Goal: Task Accomplishment & Management: Complete application form

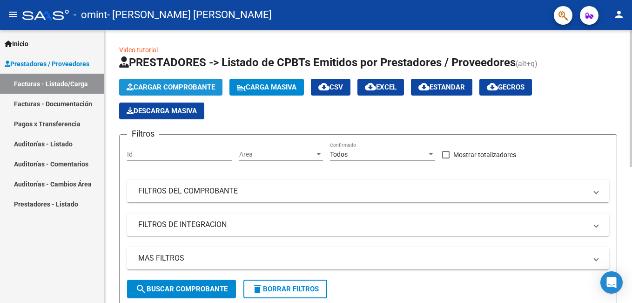
click at [189, 82] on button "Cargar Comprobante" at bounding box center [170, 87] width 103 height 17
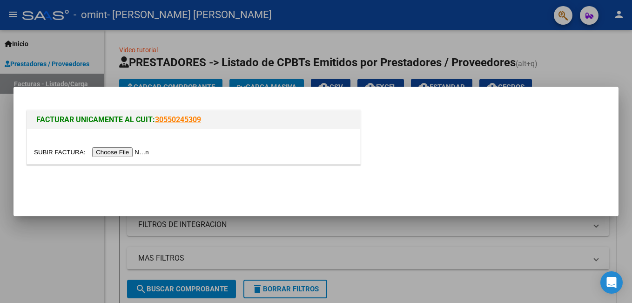
click at [122, 152] on input "file" at bounding box center [93, 152] width 118 height 10
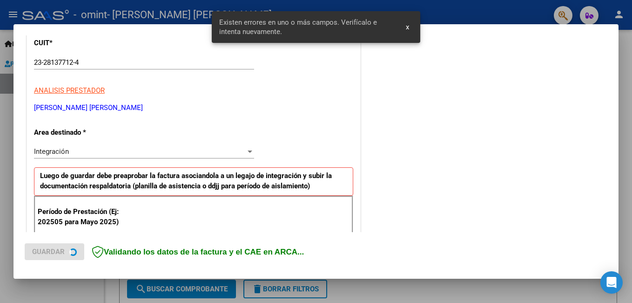
scroll to position [209, 0]
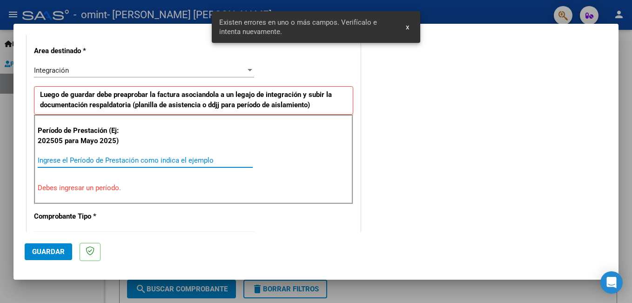
click at [124, 161] on input "Ingrese el Período de Prestación como indica el ejemplo" at bounding box center [145, 160] width 215 height 8
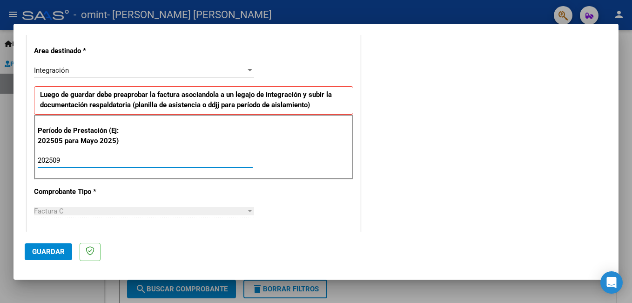
type input "202509"
click at [327, 169] on div "Período de Prestación (Ej: 202505 para Mayo 2025) 202509 Ingrese el Período de …" at bounding box center [193, 147] width 319 height 65
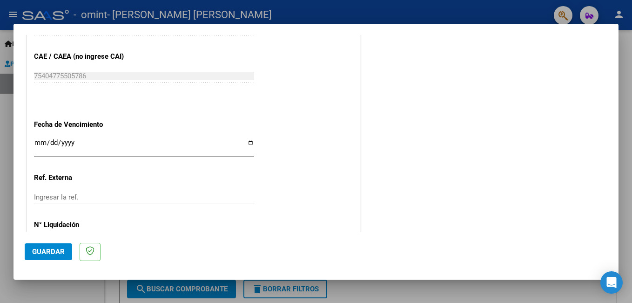
scroll to position [622, 0]
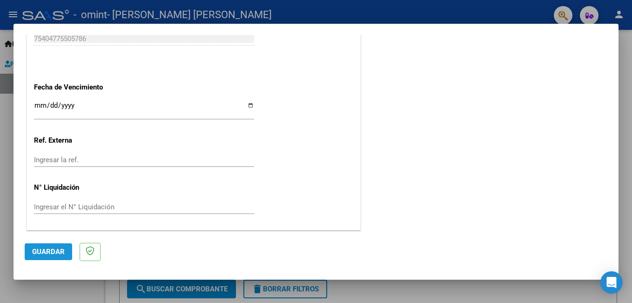
click at [56, 250] on span "Guardar" at bounding box center [48, 251] width 33 height 8
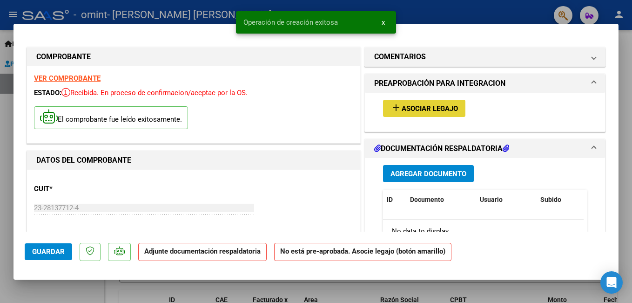
click at [414, 108] on span "Asociar Legajo" at bounding box center [430, 108] width 56 height 8
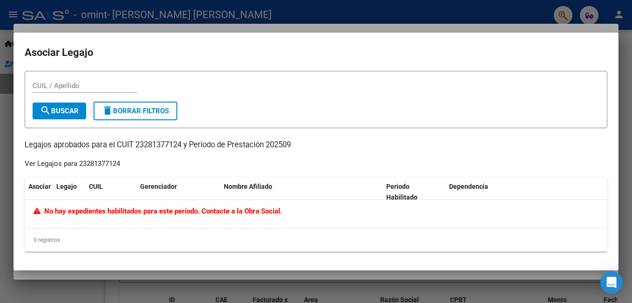
click at [10, 114] on div at bounding box center [316, 151] width 632 height 303
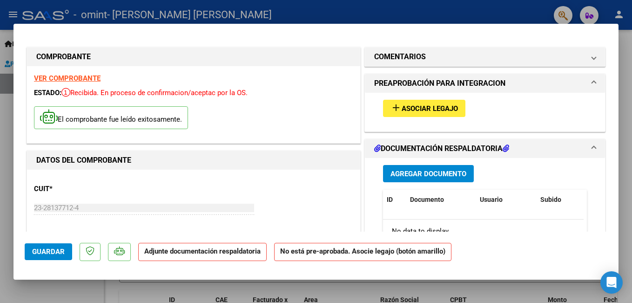
click at [435, 176] on span "Agregar Documento" at bounding box center [429, 173] width 76 height 8
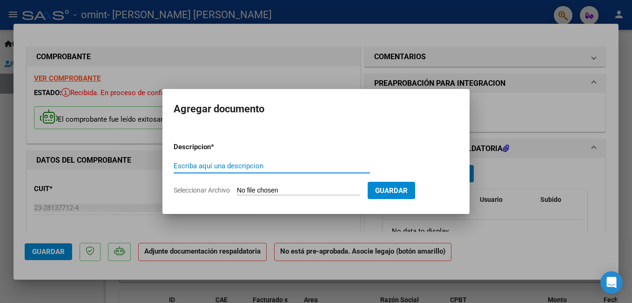
click at [260, 167] on input "Escriba aquí una descripcion" at bounding box center [272, 166] width 196 height 8
type input "planilla de asistencia"
click at [264, 190] on input "Seleccionar Archivo" at bounding box center [298, 190] width 123 height 9
type input "C:\fakepath\[DATE] [PERSON_NAME] .pdf"
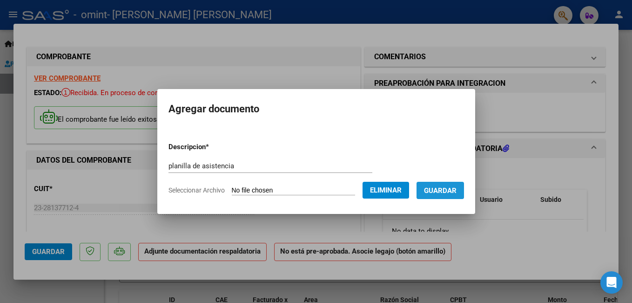
click at [451, 193] on span "Guardar" at bounding box center [440, 190] width 33 height 8
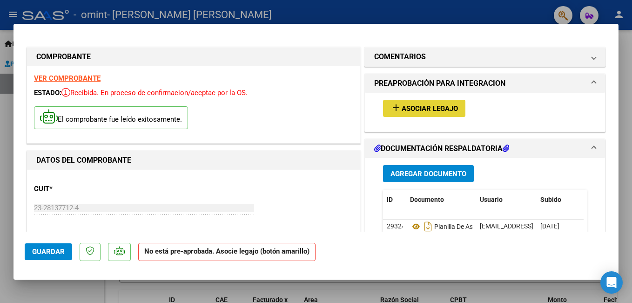
click at [435, 108] on span "Asociar Legajo" at bounding box center [430, 108] width 56 height 8
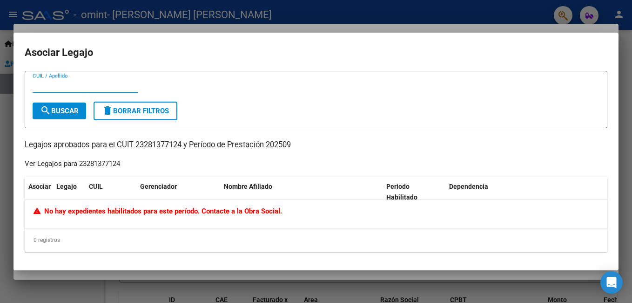
click at [50, 83] on input "CUIL / Apellido" at bounding box center [85, 85] width 105 height 8
type input "[PERSON_NAME]"
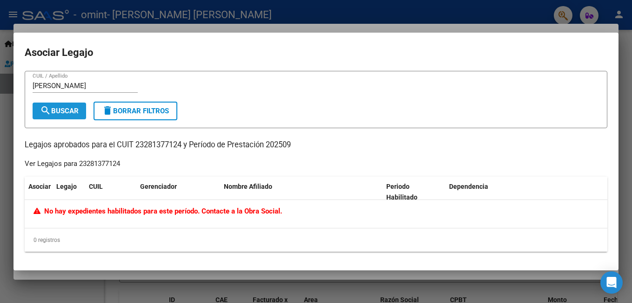
click at [60, 110] on span "search Buscar" at bounding box center [59, 111] width 39 height 8
click at [621, 161] on div at bounding box center [316, 151] width 632 height 303
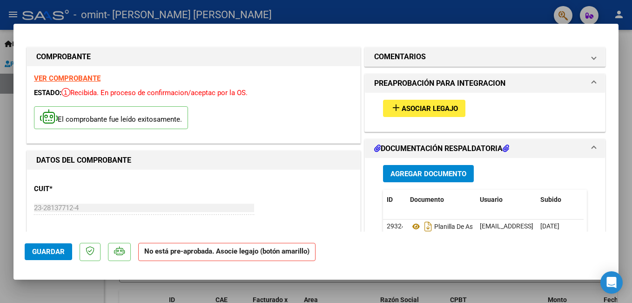
click at [627, 128] on div at bounding box center [316, 151] width 632 height 303
type input "$ 0,00"
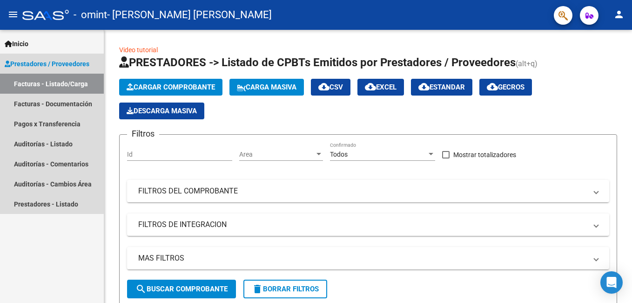
click at [33, 84] on link "Facturas - Listado/Carga" at bounding box center [52, 84] width 104 height 20
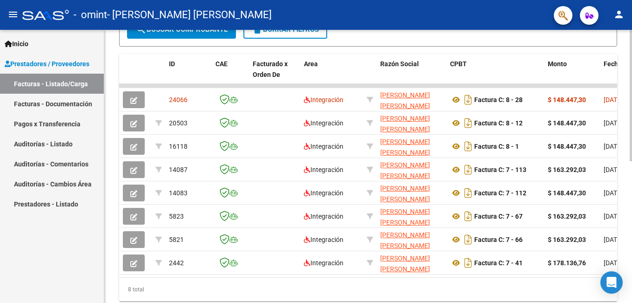
scroll to position [258, 0]
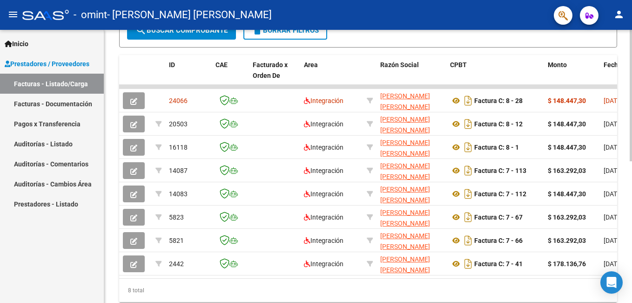
click at [632, 223] on html "menu - omint - [PERSON_NAME] [PERSON_NAME] person Inicio Instructivos Contacto …" at bounding box center [316, 151] width 632 height 303
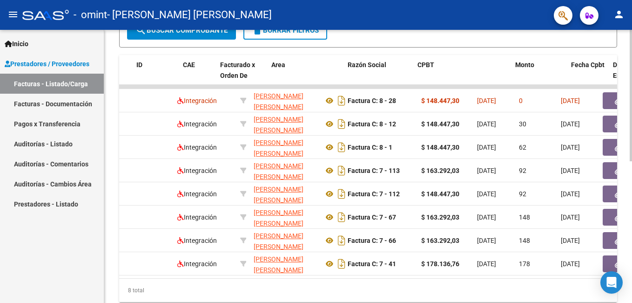
scroll to position [0, 0]
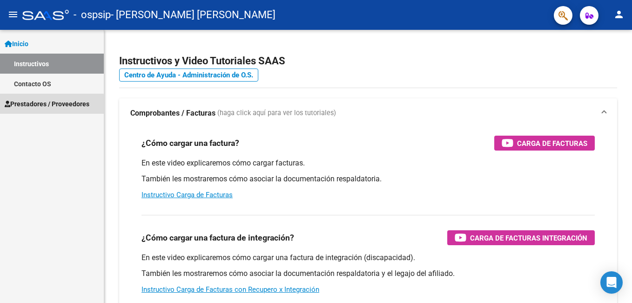
click at [45, 105] on span "Prestadores / Proveedores" at bounding box center [47, 104] width 85 height 10
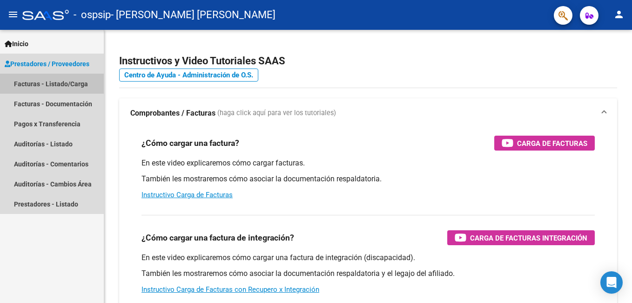
click at [80, 79] on link "Facturas - Listado/Carga" at bounding box center [52, 84] width 104 height 20
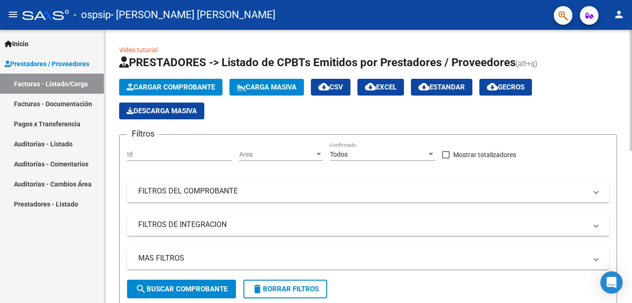
click at [163, 87] on span "Cargar Comprobante" at bounding box center [171, 87] width 88 height 8
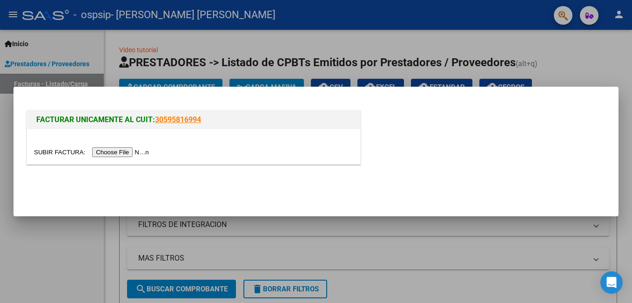
click at [127, 151] on input "file" at bounding box center [93, 152] width 118 height 10
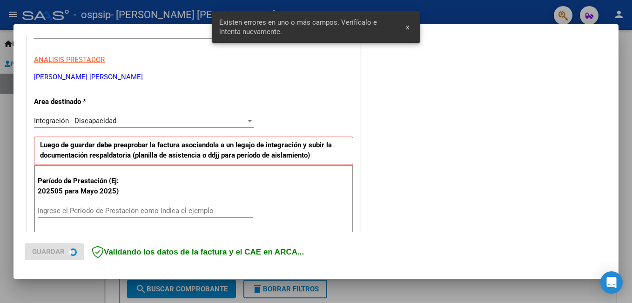
scroll to position [209, 0]
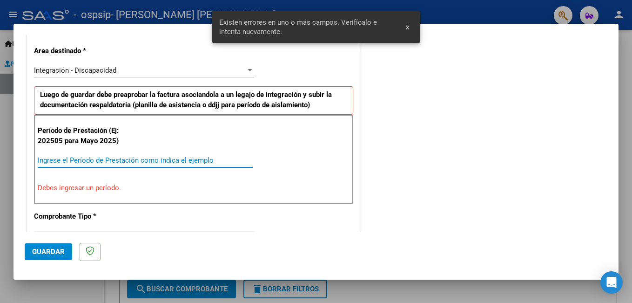
click at [125, 157] on input "Ingrese el Período de Prestación como indica el ejemplo" at bounding box center [145, 160] width 215 height 8
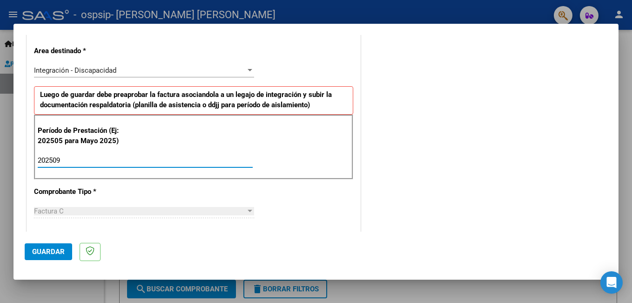
type input "202509"
click at [57, 252] on span "Guardar" at bounding box center [48, 251] width 33 height 8
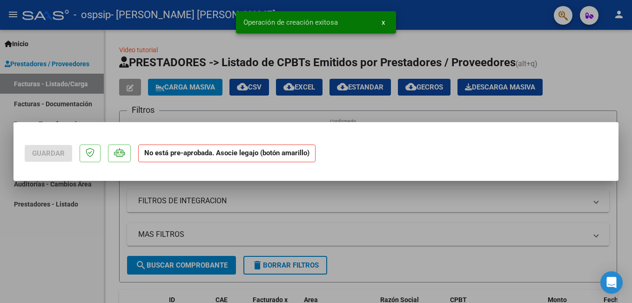
scroll to position [0, 0]
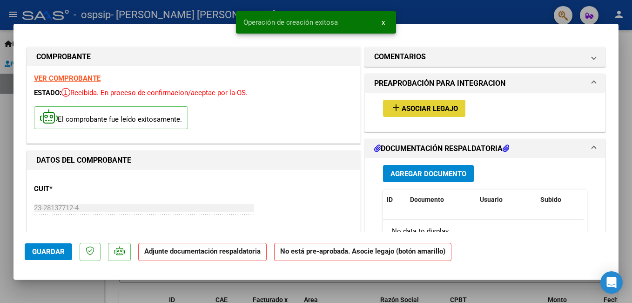
click at [437, 109] on span "Asociar Legajo" at bounding box center [430, 108] width 56 height 8
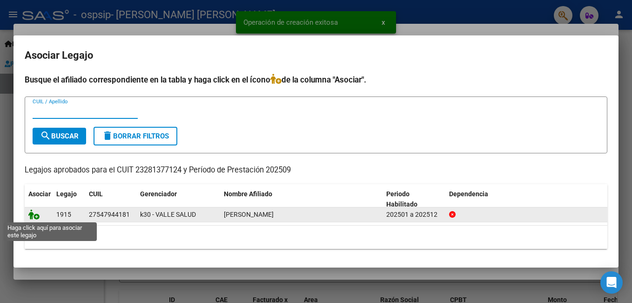
click at [32, 215] on icon at bounding box center [33, 214] width 11 height 10
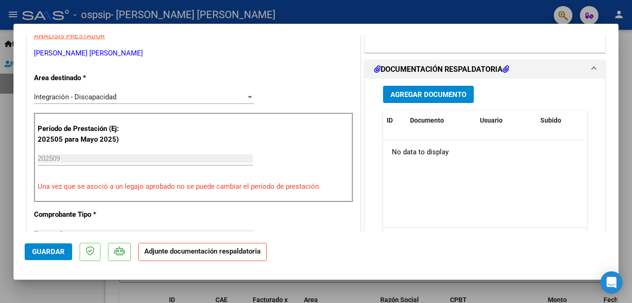
scroll to position [186, 0]
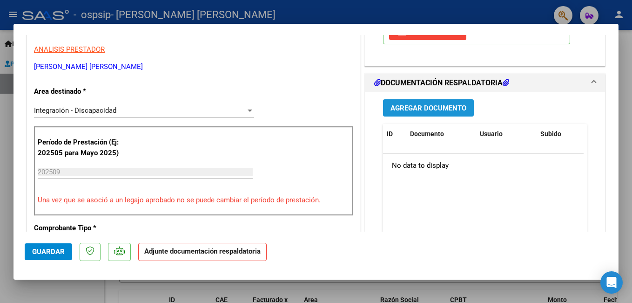
click at [435, 108] on span "Agregar Documento" at bounding box center [429, 108] width 76 height 8
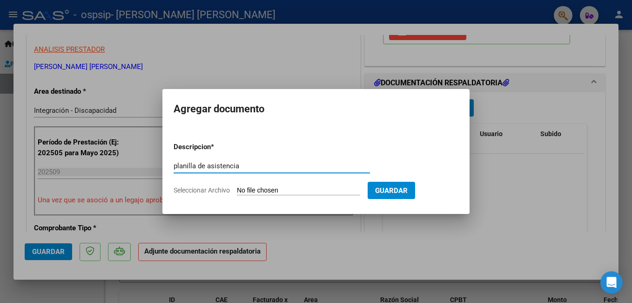
type input "planilla de asistencia"
click at [307, 189] on input "Seleccionar Archivo" at bounding box center [298, 190] width 123 height 9
type input "C:\fakepath\septiembre 25 delfina .pdf"
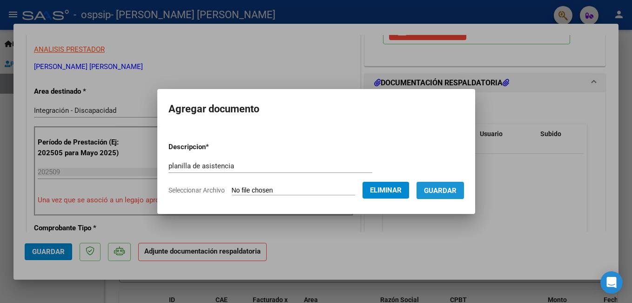
click at [448, 192] on span "Guardar" at bounding box center [440, 190] width 33 height 8
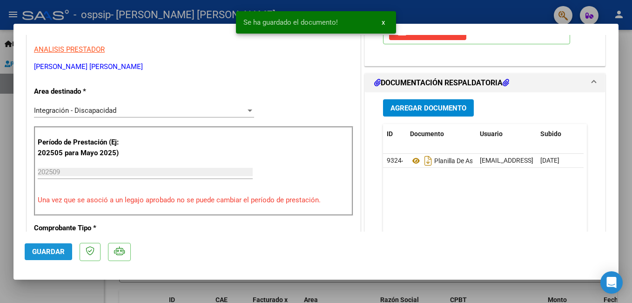
click at [48, 252] on span "Guardar" at bounding box center [48, 251] width 33 height 8
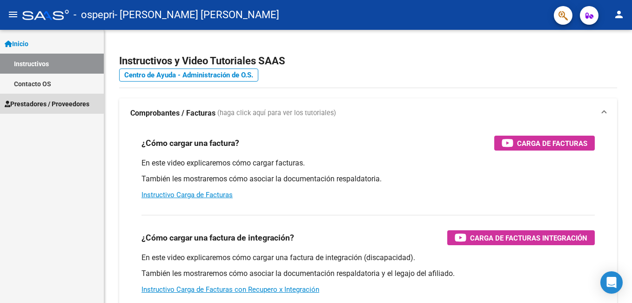
click at [44, 102] on span "Prestadores / Proveedores" at bounding box center [47, 104] width 85 height 10
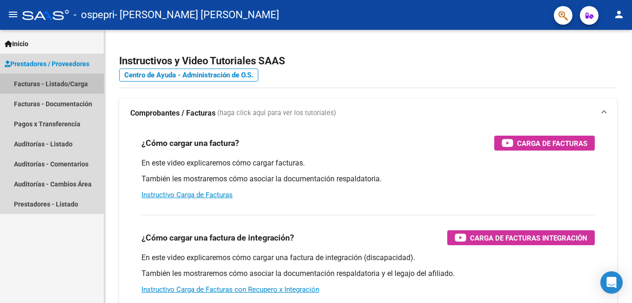
click at [67, 86] on link "Facturas - Listado/Carga" at bounding box center [52, 84] width 104 height 20
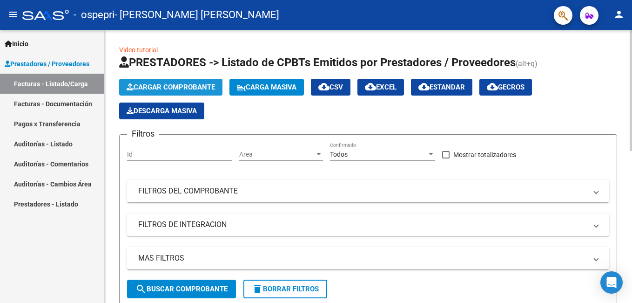
click at [166, 88] on span "Cargar Comprobante" at bounding box center [171, 87] width 88 height 8
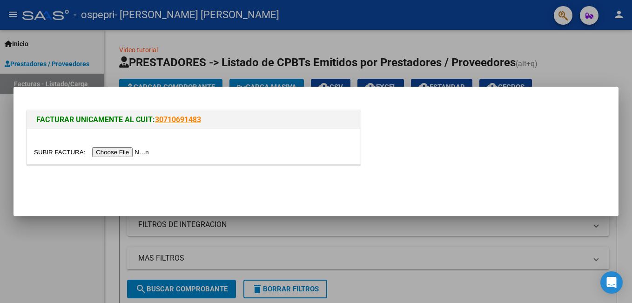
click at [113, 152] on input "file" at bounding box center [93, 152] width 118 height 10
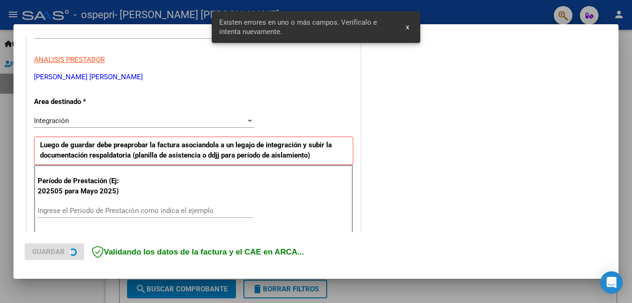
scroll to position [209, 0]
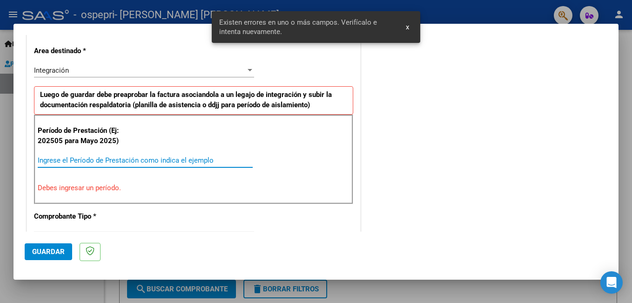
click at [132, 158] on input "Ingrese el Período de Prestación como indica el ejemplo" at bounding box center [145, 160] width 215 height 8
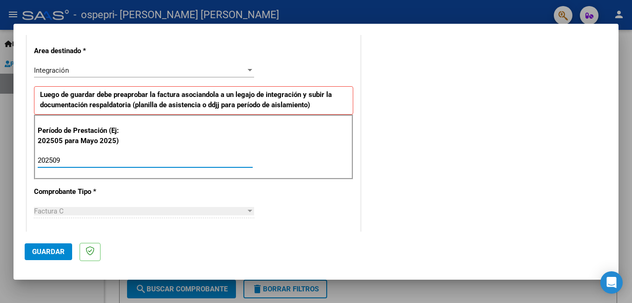
type input "202509"
click at [47, 252] on span "Guardar" at bounding box center [48, 251] width 33 height 8
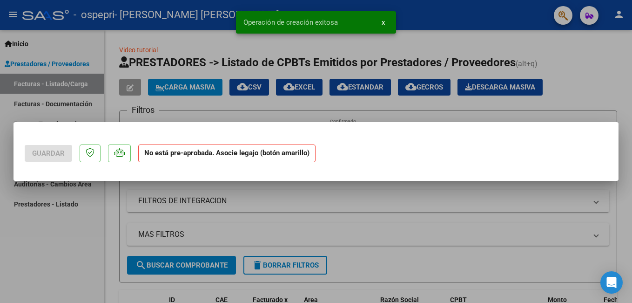
scroll to position [0, 0]
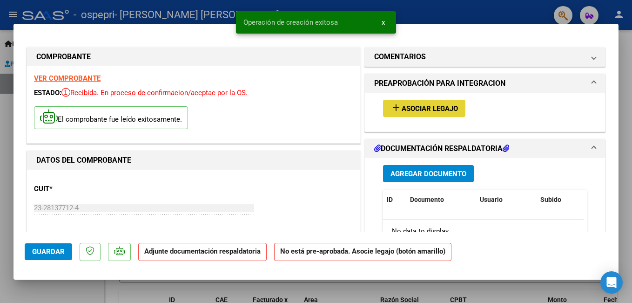
click at [418, 109] on span "Asociar Legajo" at bounding box center [430, 108] width 56 height 8
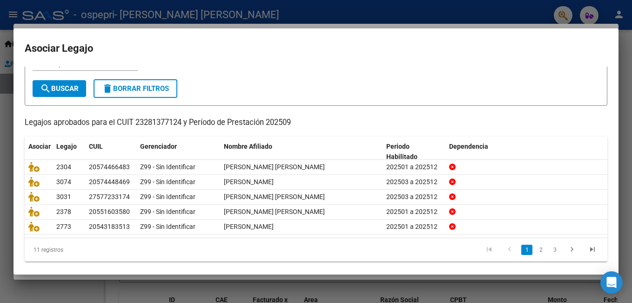
scroll to position [48, 0]
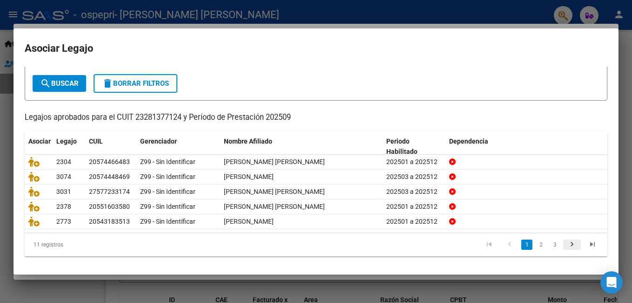
click at [566, 243] on icon "go to next page" at bounding box center [572, 245] width 12 height 11
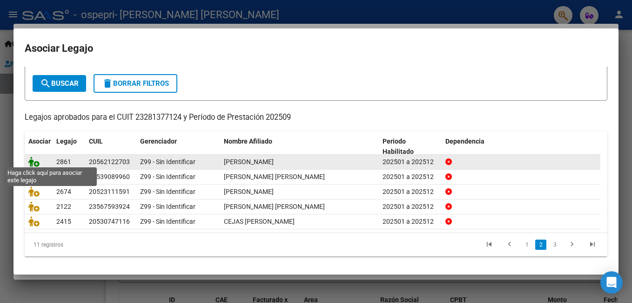
click at [34, 162] on icon at bounding box center [33, 161] width 11 height 10
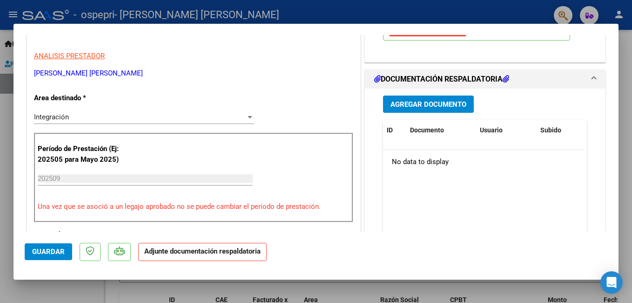
scroll to position [186, 0]
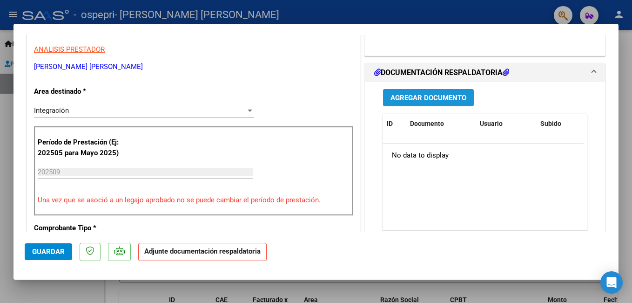
click at [457, 102] on span "Agregar Documento" at bounding box center [429, 98] width 76 height 8
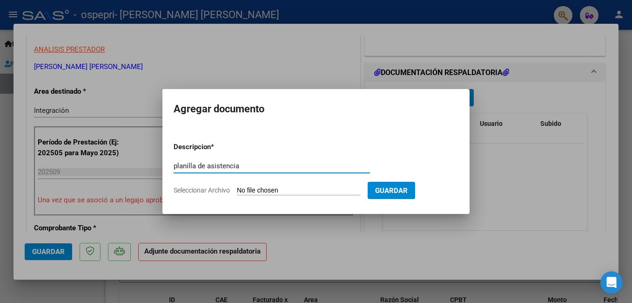
type input "planilla de asistencia"
click at [288, 193] on input "Seleccionar Archivo" at bounding box center [298, 190] width 123 height 9
type input "C:\fakepath\septiembre 25 valentin morales .pdf"
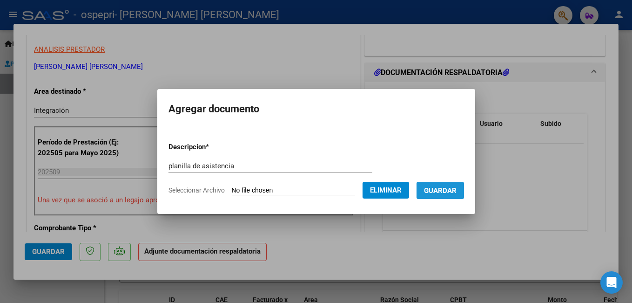
click at [450, 190] on span "Guardar" at bounding box center [440, 190] width 33 height 8
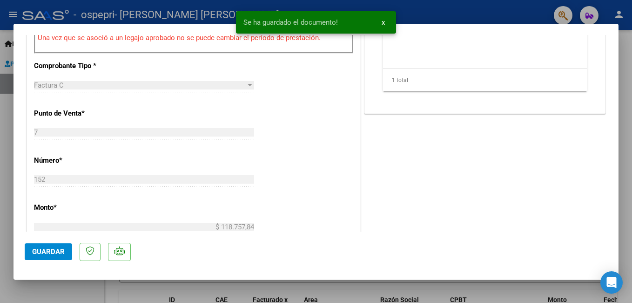
scroll to position [361, 0]
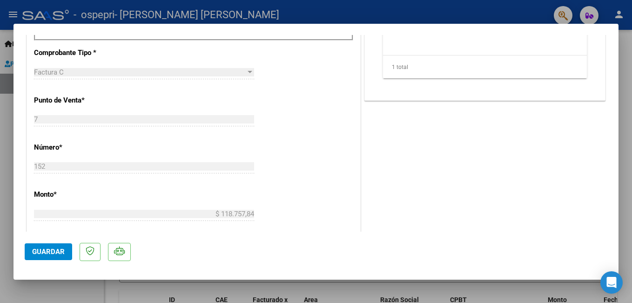
click at [40, 251] on span "Guardar" at bounding box center [48, 251] width 33 height 8
click at [625, 130] on div at bounding box center [316, 151] width 632 height 303
type input "$ 0,00"
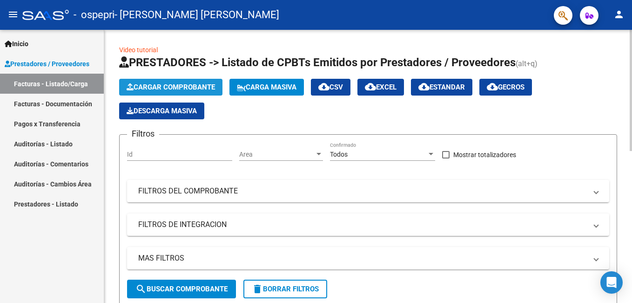
click at [189, 85] on span "Cargar Comprobante" at bounding box center [171, 87] width 88 height 8
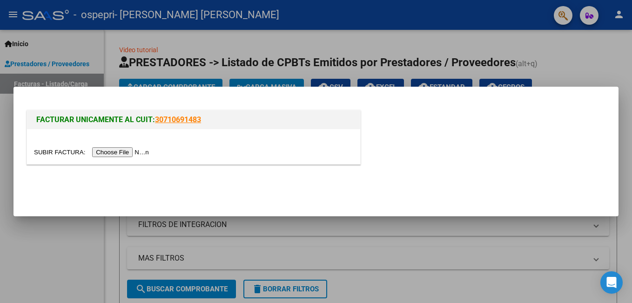
click at [116, 153] on input "file" at bounding box center [93, 152] width 118 height 10
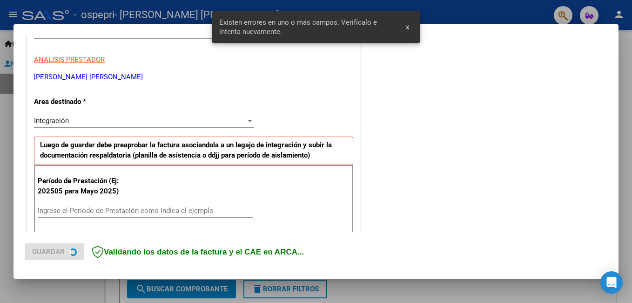
scroll to position [209, 0]
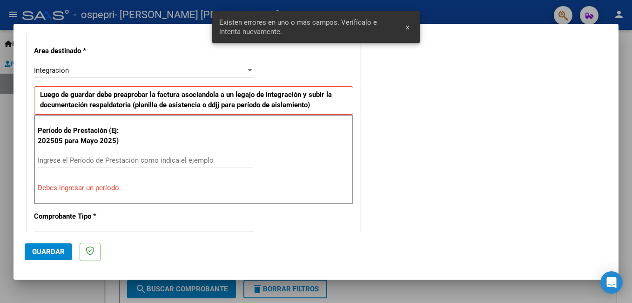
click at [107, 155] on div "Ingrese el Período de Prestación como indica el ejemplo" at bounding box center [145, 160] width 215 height 14
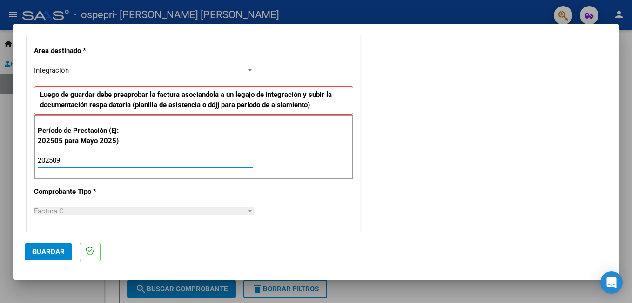
type input "202509"
click at [41, 254] on span "Guardar" at bounding box center [48, 251] width 33 height 8
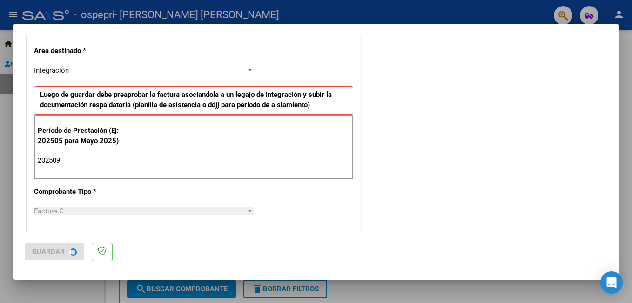
scroll to position [0, 0]
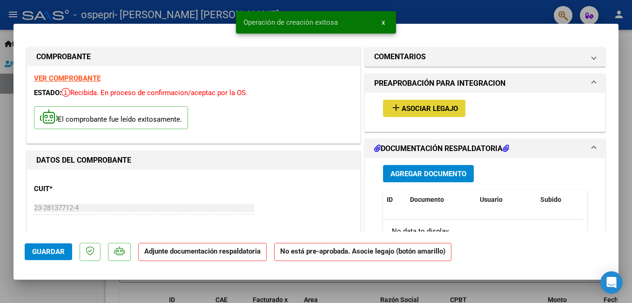
click at [432, 109] on span "Asociar Legajo" at bounding box center [430, 108] width 56 height 8
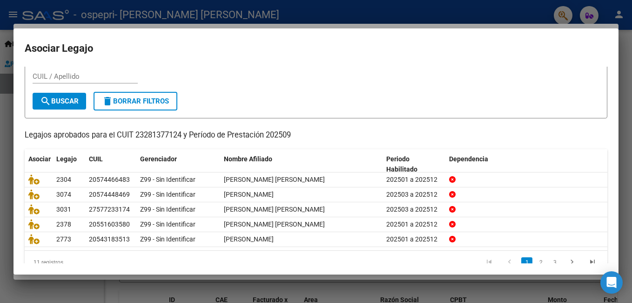
scroll to position [36, 0]
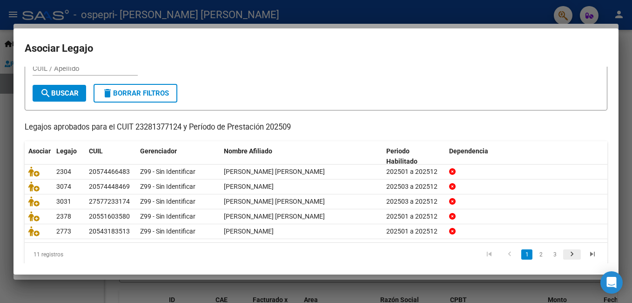
click at [566, 254] on icon "go to next page" at bounding box center [572, 255] width 12 height 11
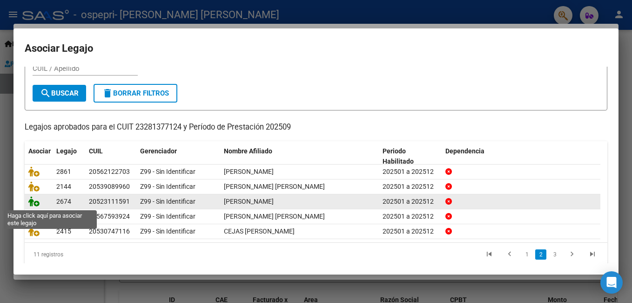
click at [35, 202] on icon at bounding box center [33, 201] width 11 height 10
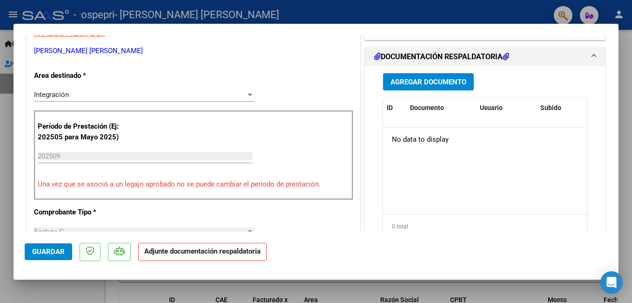
scroll to position [204, 0]
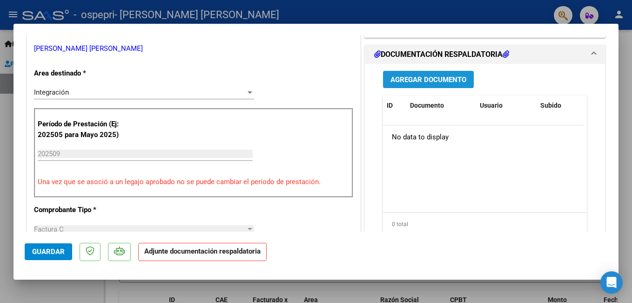
click at [440, 85] on button "Agregar Documento" at bounding box center [428, 79] width 91 height 17
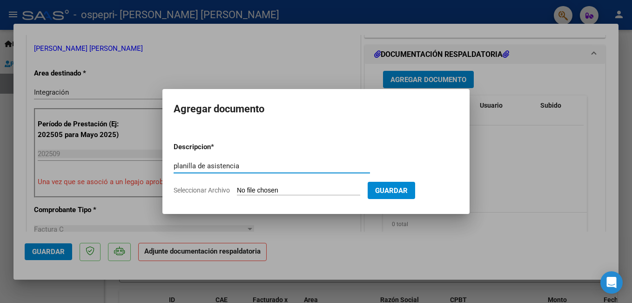
type input "planilla de asistencia"
click at [304, 192] on input "Seleccionar Archivo" at bounding box center [298, 190] width 123 height 9
type input "C:\fakepath\septiembre 25 tomas urquiza .pdf"
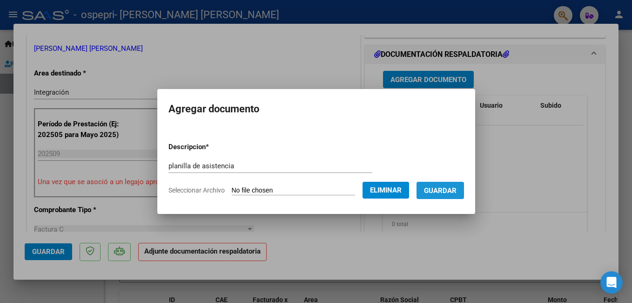
click at [451, 192] on span "Guardar" at bounding box center [440, 190] width 33 height 8
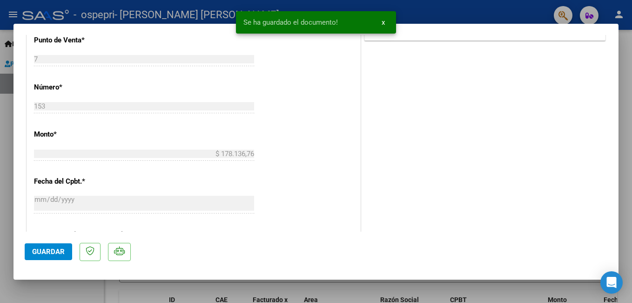
scroll to position [446, 0]
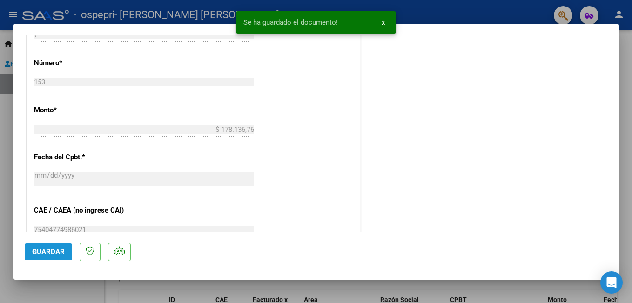
click at [60, 250] on span "Guardar" at bounding box center [48, 251] width 33 height 8
click at [625, 99] on div at bounding box center [316, 151] width 632 height 303
type input "$ 0,00"
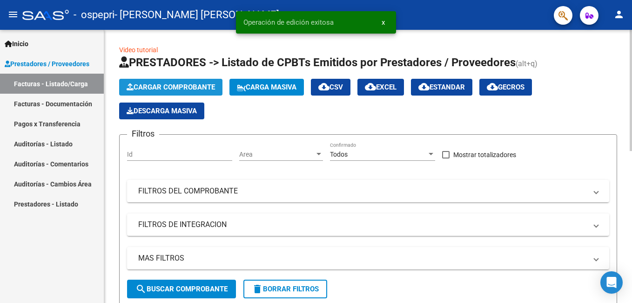
click at [184, 83] on span "Cargar Comprobante" at bounding box center [171, 87] width 88 height 8
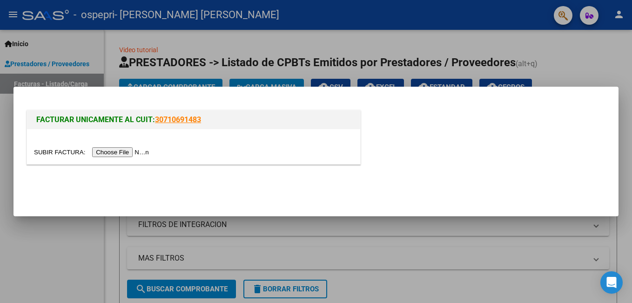
click at [109, 151] on input "file" at bounding box center [93, 152] width 118 height 10
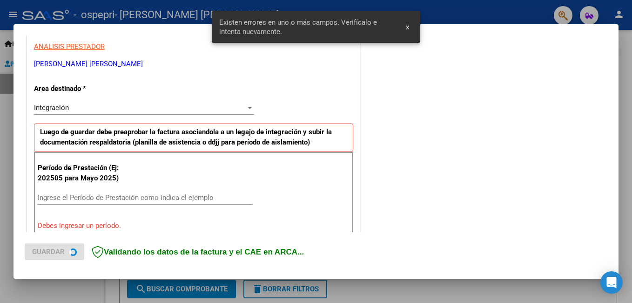
scroll to position [209, 0]
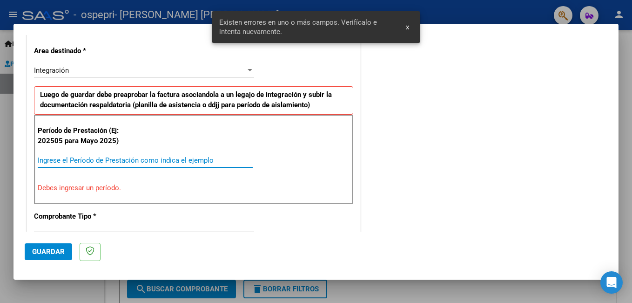
click at [126, 157] on input "Ingrese el Período de Prestación como indica el ejemplo" at bounding box center [145, 160] width 215 height 8
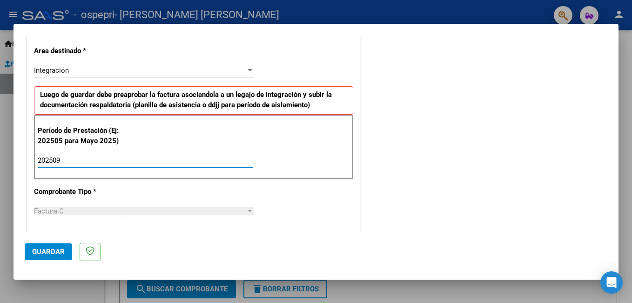
type input "202509"
click at [48, 251] on span "Guardar" at bounding box center [48, 251] width 33 height 8
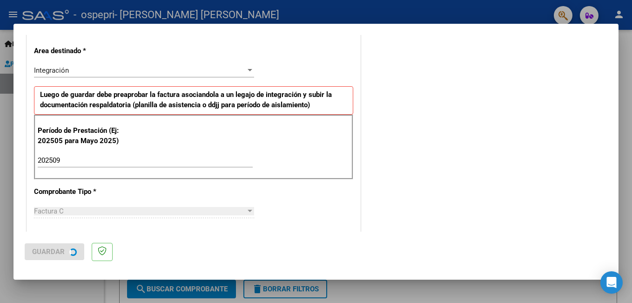
scroll to position [0, 0]
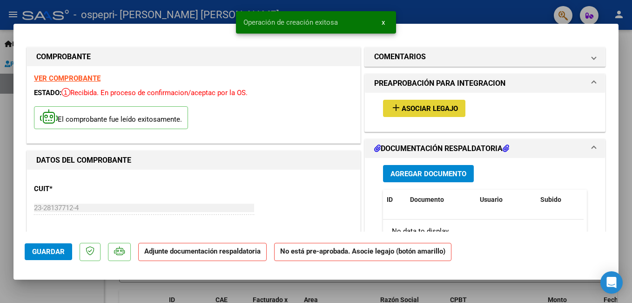
click at [408, 109] on span "Asociar Legajo" at bounding box center [430, 108] width 56 height 8
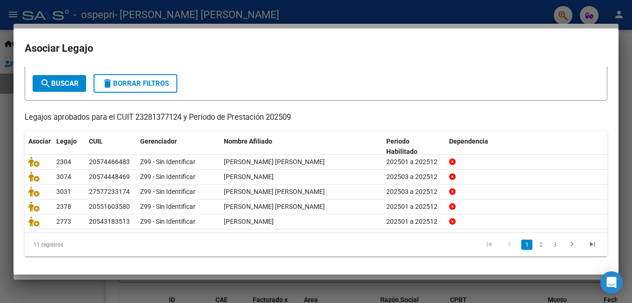
scroll to position [48, 0]
click at [566, 243] on icon "go to next page" at bounding box center [572, 245] width 12 height 11
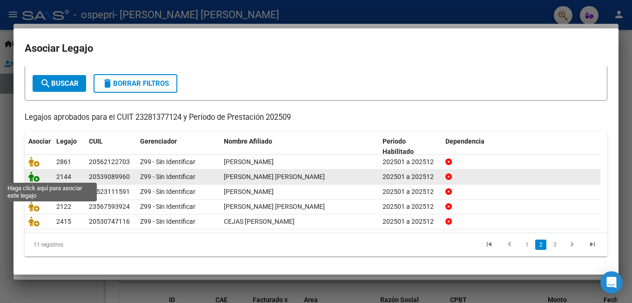
click at [34, 174] on icon at bounding box center [33, 176] width 11 height 10
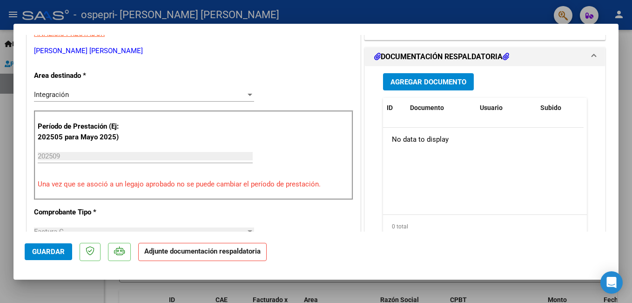
scroll to position [224, 0]
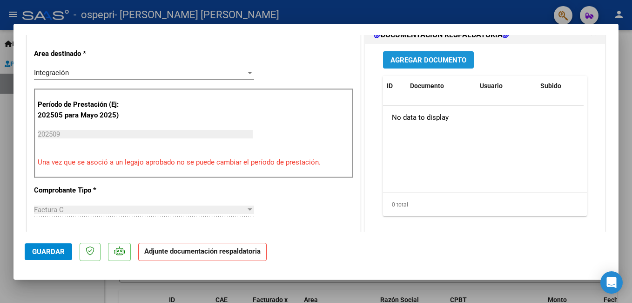
click at [436, 64] on span "Agregar Documento" at bounding box center [429, 60] width 76 height 8
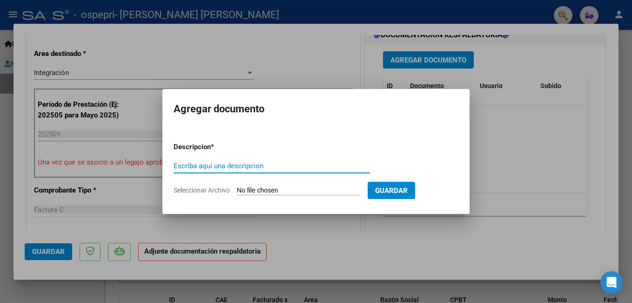
click at [274, 162] on input "Escriba aquí una descripcion" at bounding box center [272, 166] width 196 height 8
type input "planilla de asistencia"
click at [269, 192] on input "Seleccionar Archivo" at bounding box center [298, 190] width 123 height 9
type input "C:\fakepath\septiembre 25 esteban .pdf"
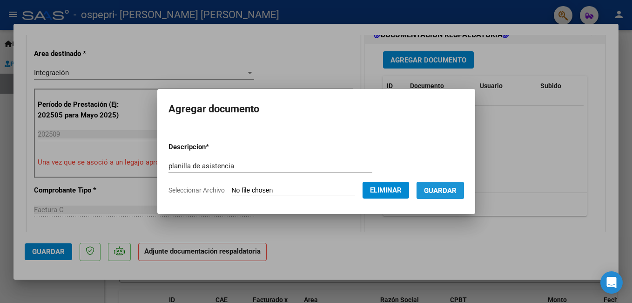
click at [439, 191] on span "Guardar" at bounding box center [440, 190] width 33 height 8
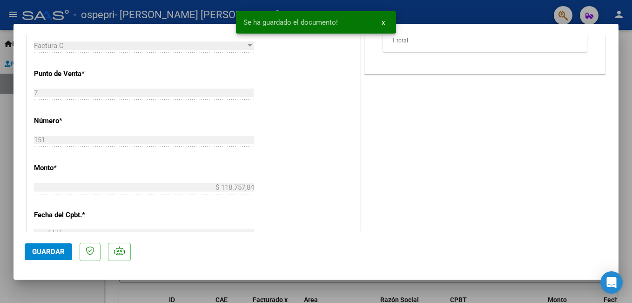
scroll to position [391, 0]
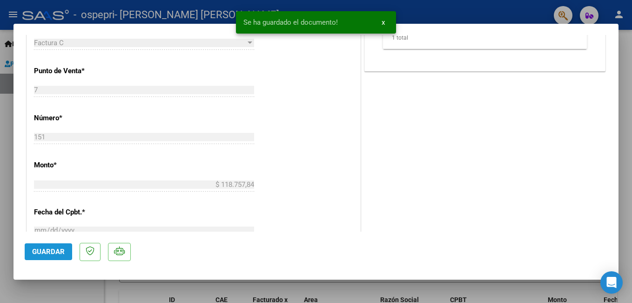
click at [43, 252] on span "Guardar" at bounding box center [48, 251] width 33 height 8
click at [627, 104] on div at bounding box center [316, 151] width 632 height 303
type input "$ 0,00"
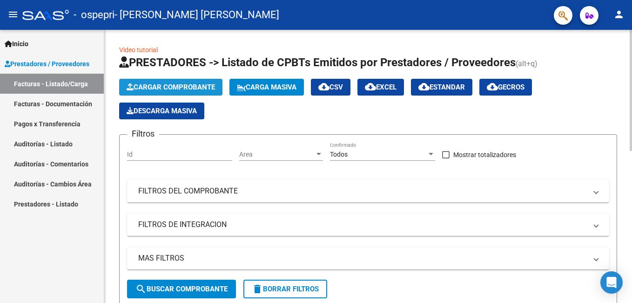
click at [163, 90] on span "Cargar Comprobante" at bounding box center [171, 87] width 88 height 8
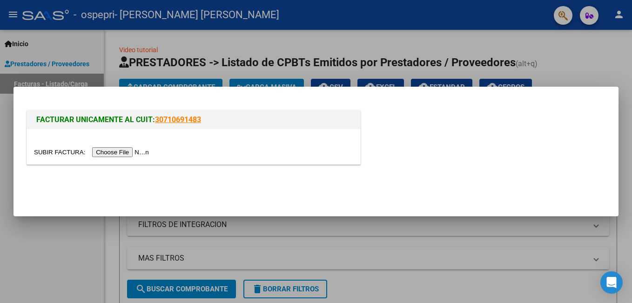
click at [119, 150] on input "file" at bounding box center [93, 152] width 118 height 10
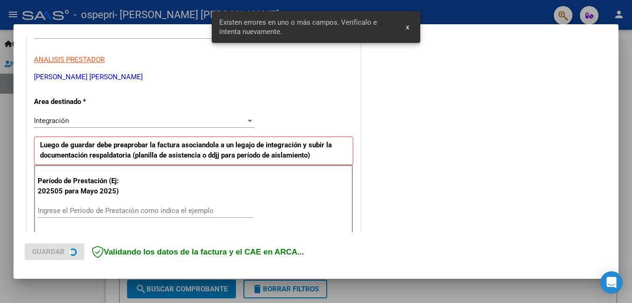
scroll to position [209, 0]
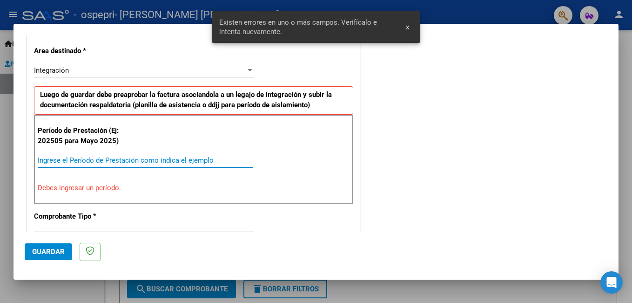
click at [170, 162] on input "Ingrese el Período de Prestación como indica el ejemplo" at bounding box center [145, 160] width 215 height 8
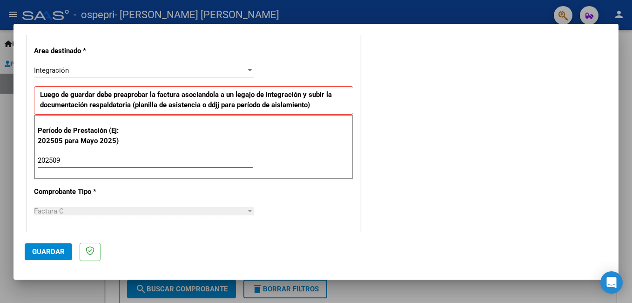
type input "202509"
click at [47, 255] on span "Guardar" at bounding box center [48, 251] width 33 height 8
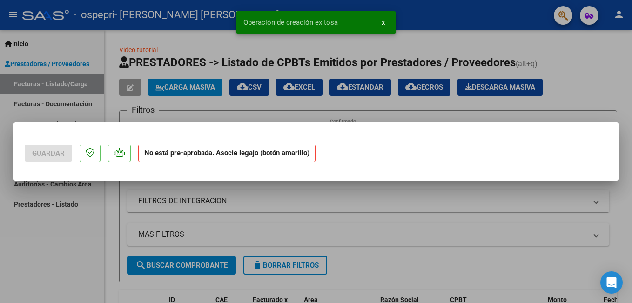
scroll to position [0, 0]
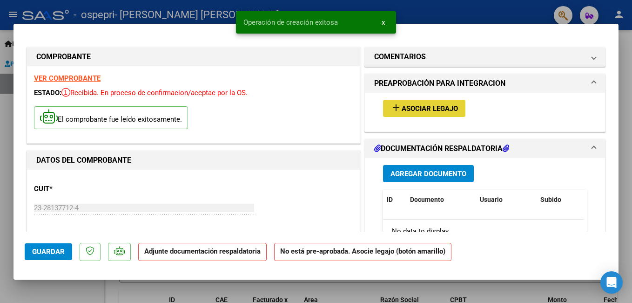
click at [426, 109] on span "Asociar Legajo" at bounding box center [430, 108] width 56 height 8
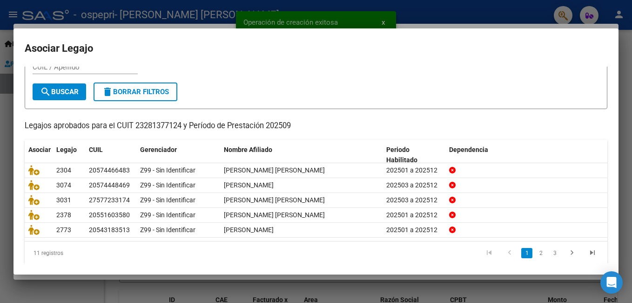
scroll to position [43, 0]
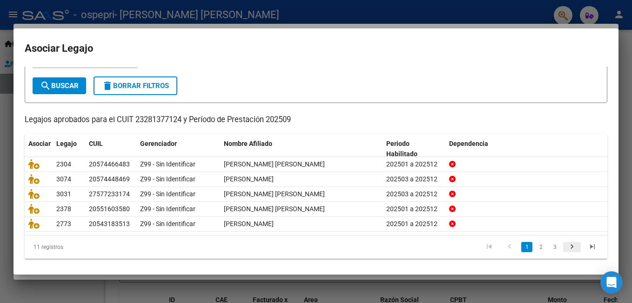
click at [566, 249] on icon "go to next page" at bounding box center [572, 247] width 12 height 11
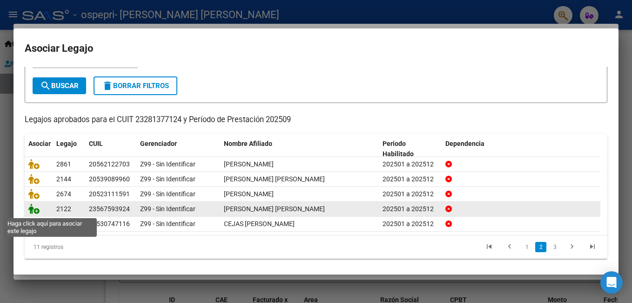
click at [32, 209] on icon at bounding box center [33, 208] width 11 height 10
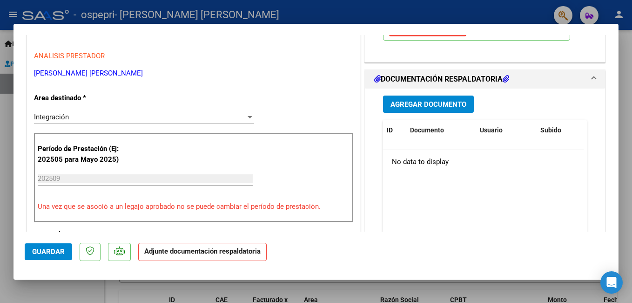
scroll to position [184, 0]
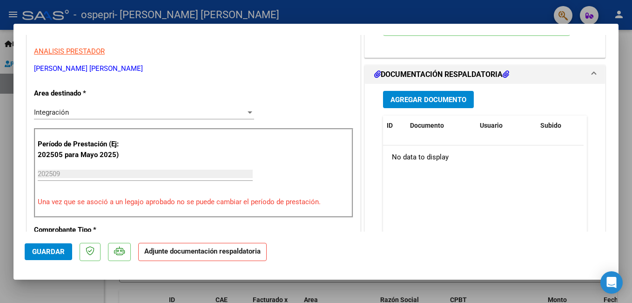
click at [445, 99] on span "Agregar Documento" at bounding box center [429, 99] width 76 height 8
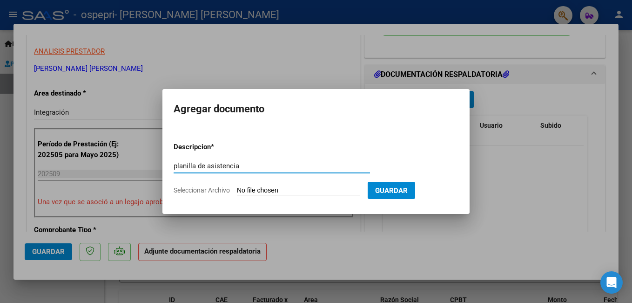
type input "planilla de asistencia"
click at [298, 191] on input "Seleccionar Archivo" at bounding box center [298, 190] width 123 height 9
type input "C:\fakepath\septiembre 25 bianca .pdf"
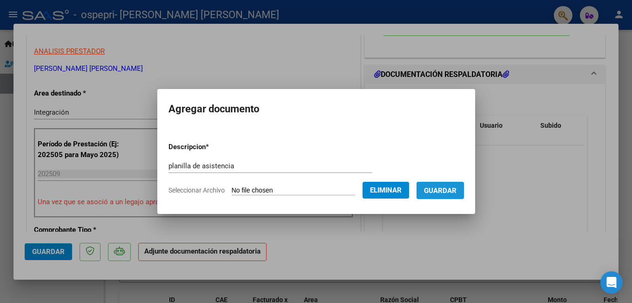
click at [447, 195] on span "Guardar" at bounding box center [440, 190] width 33 height 8
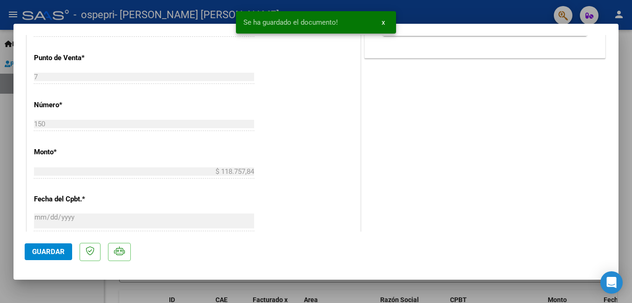
scroll to position [441, 0]
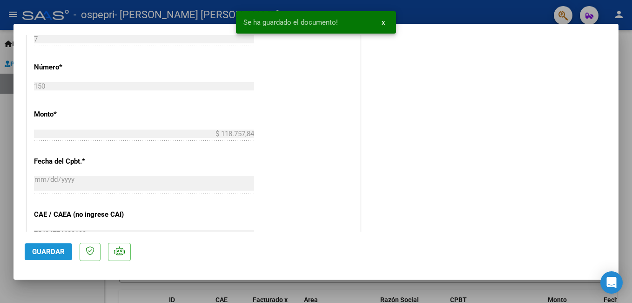
click at [48, 248] on span "Guardar" at bounding box center [48, 251] width 33 height 8
click at [628, 82] on div at bounding box center [316, 151] width 632 height 303
type input "$ 0,00"
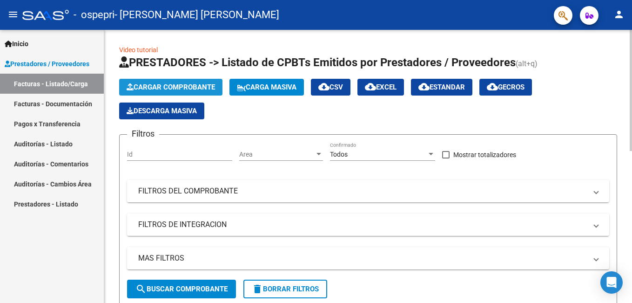
click at [170, 85] on span "Cargar Comprobante" at bounding box center [171, 87] width 88 height 8
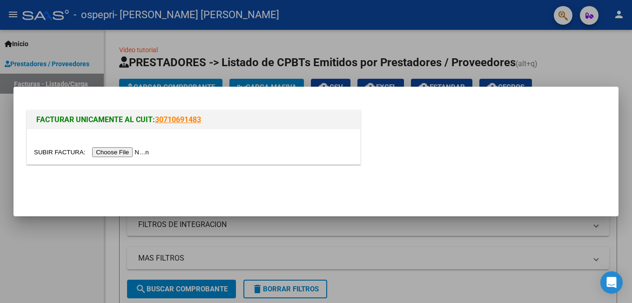
click at [112, 151] on input "file" at bounding box center [93, 152] width 118 height 10
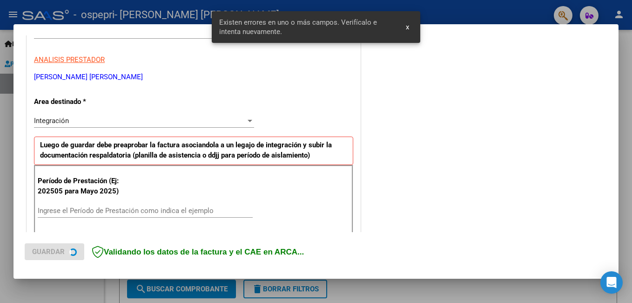
scroll to position [209, 0]
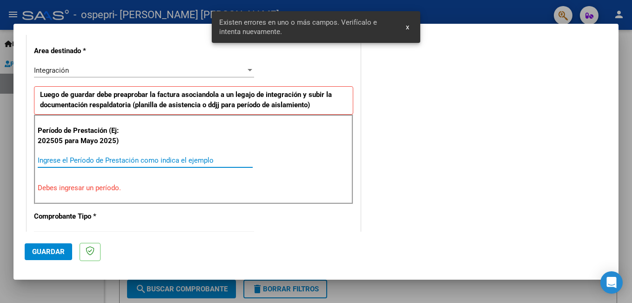
click at [180, 157] on input "Ingrese el Período de Prestación como indica el ejemplo" at bounding box center [145, 160] width 215 height 8
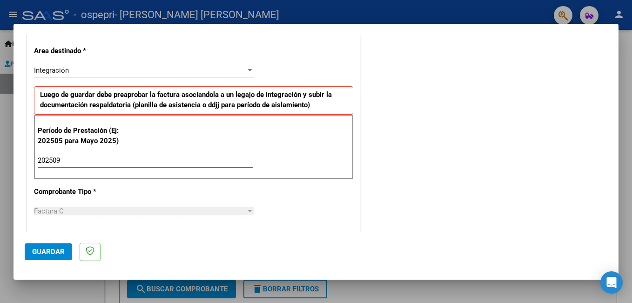
type input "202509"
click at [51, 253] on span "Guardar" at bounding box center [48, 251] width 33 height 8
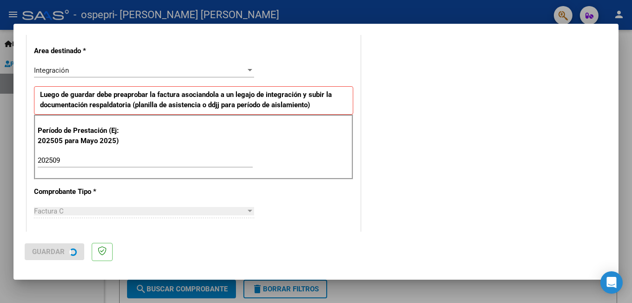
scroll to position [0, 0]
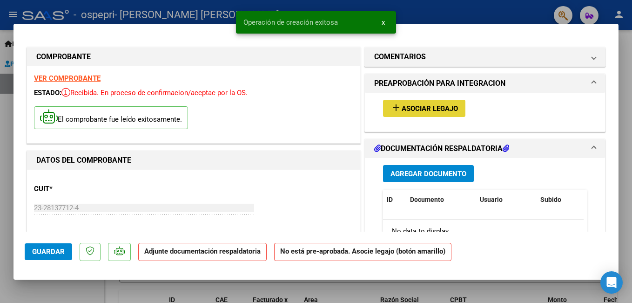
click at [410, 109] on span "Asociar Legajo" at bounding box center [430, 108] width 56 height 8
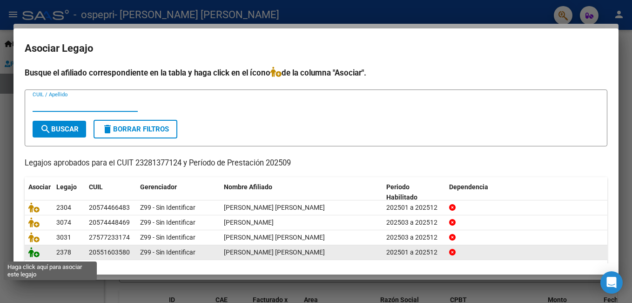
click at [35, 251] on icon at bounding box center [33, 252] width 11 height 10
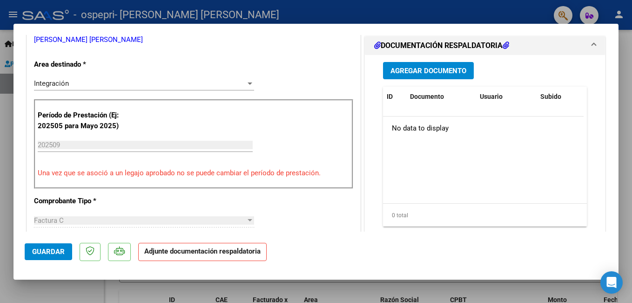
scroll to position [191, 0]
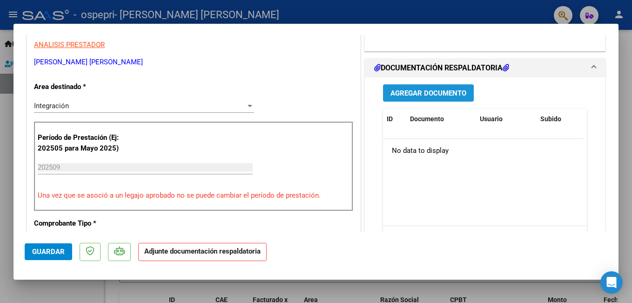
click at [447, 95] on span "Agregar Documento" at bounding box center [429, 93] width 76 height 8
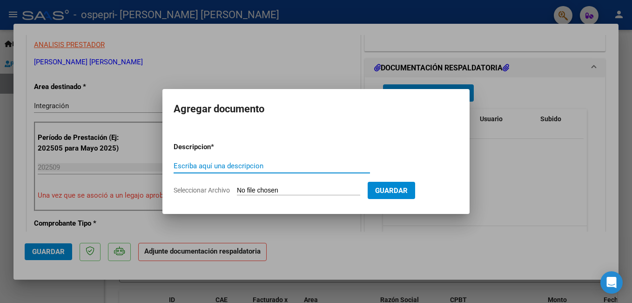
click at [292, 167] on input "Escriba aquí una descripcion" at bounding box center [272, 166] width 196 height 8
type input "planilla de asistencia"
click at [288, 187] on input "Seleccionar Archivo" at bounding box center [298, 190] width 123 height 9
type input "C:\fakepath\septiembre 25 tahiel.pdf"
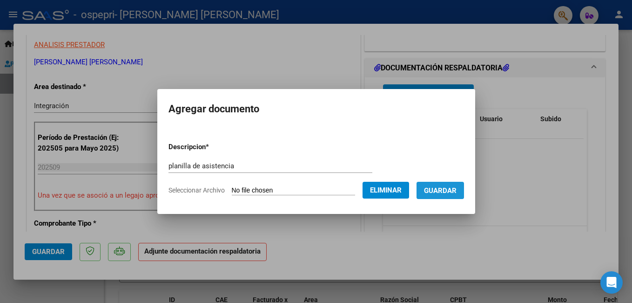
click at [447, 193] on span "Guardar" at bounding box center [440, 190] width 33 height 8
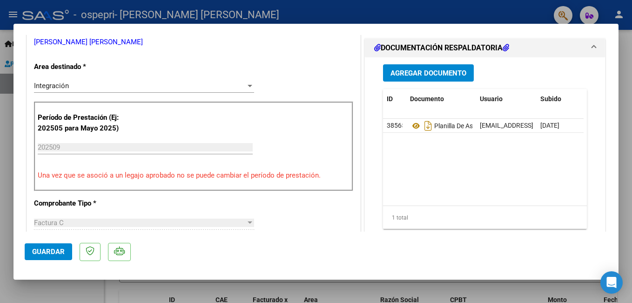
scroll to position [208, 0]
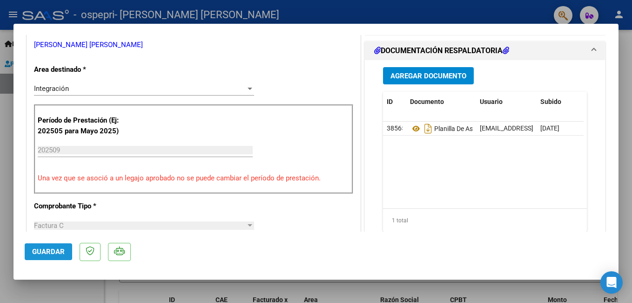
click at [49, 252] on span "Guardar" at bounding box center [48, 251] width 33 height 8
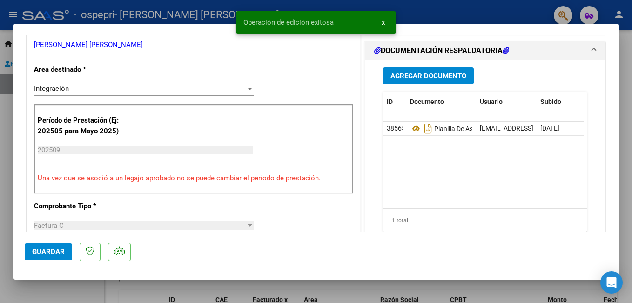
click at [626, 117] on div at bounding box center [316, 151] width 632 height 303
type input "$ 0,00"
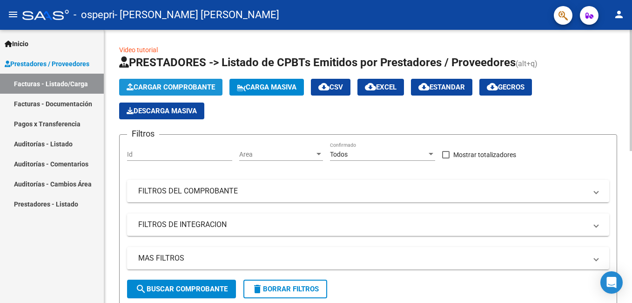
click at [174, 82] on button "Cargar Comprobante" at bounding box center [170, 87] width 103 height 17
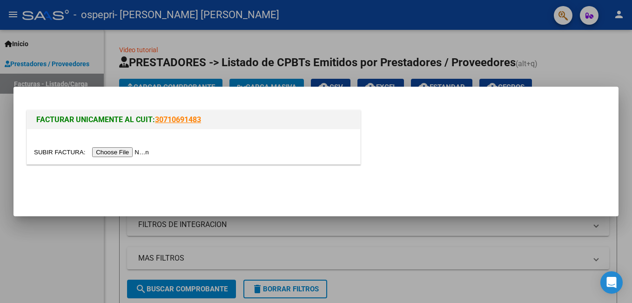
click at [116, 151] on input "file" at bounding box center [93, 152] width 118 height 10
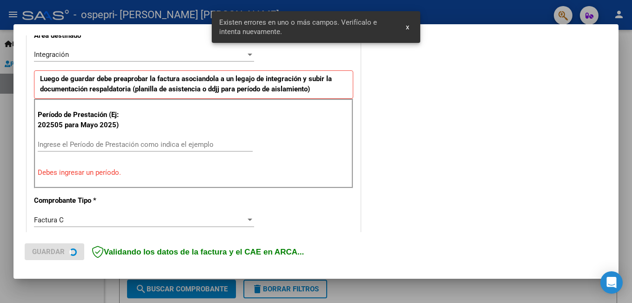
scroll to position [226, 0]
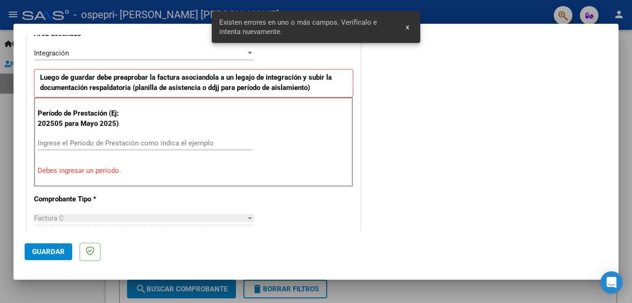
click at [162, 135] on div "Período de Prestación (Ej: 202505 para Mayo 2025) Ingrese el Período de Prestac…" at bounding box center [193, 141] width 319 height 89
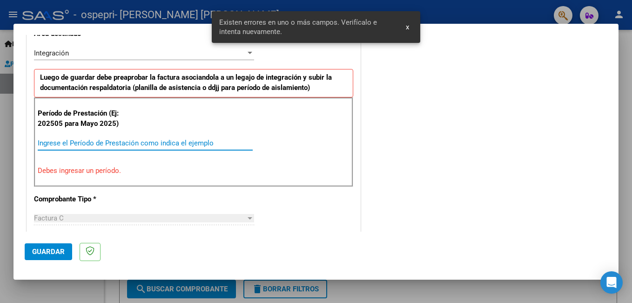
click at [155, 144] on input "Ingrese el Período de Prestación como indica el ejemplo" at bounding box center [145, 143] width 215 height 8
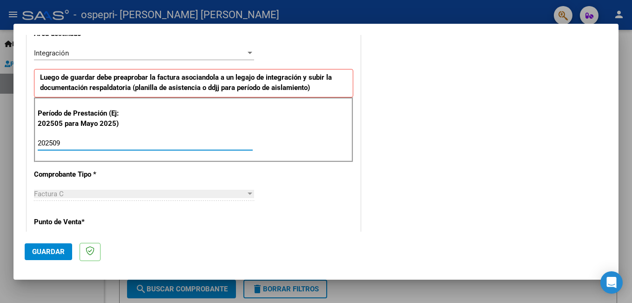
type input "202509"
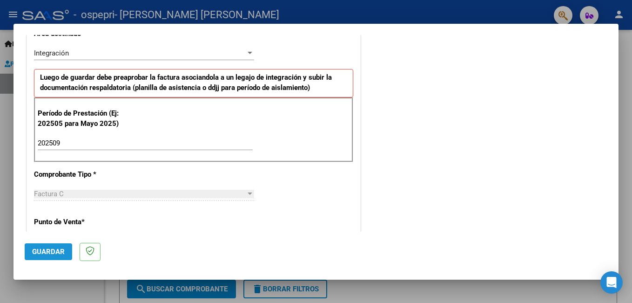
click at [50, 250] on span "Guardar" at bounding box center [48, 251] width 33 height 8
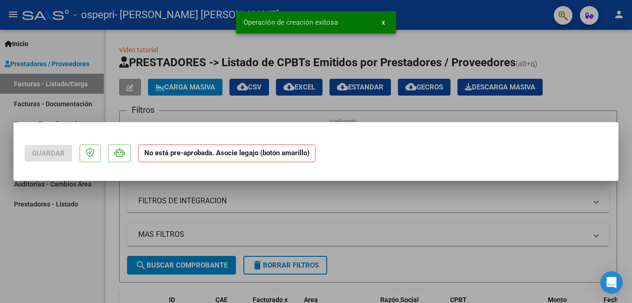
scroll to position [0, 0]
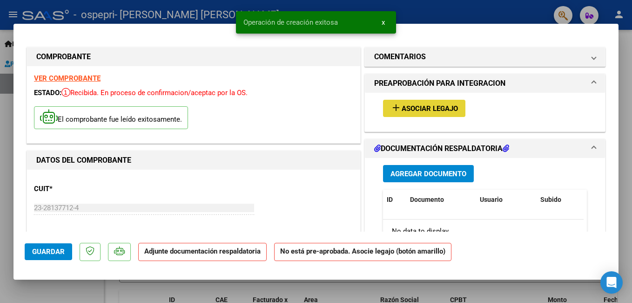
click at [433, 111] on span "Asociar Legajo" at bounding box center [430, 108] width 56 height 8
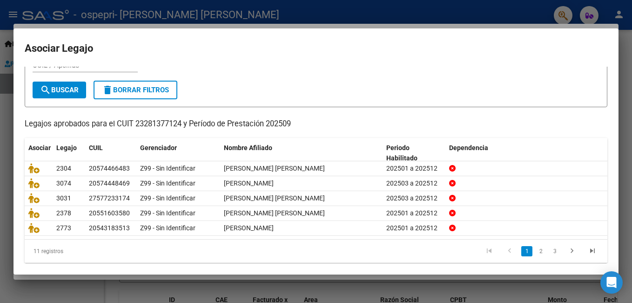
scroll to position [48, 0]
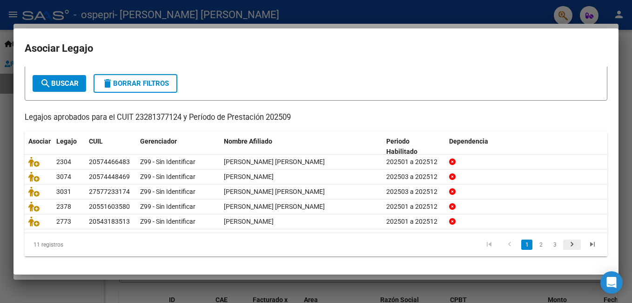
click at [567, 244] on icon "go to next page" at bounding box center [572, 245] width 12 height 11
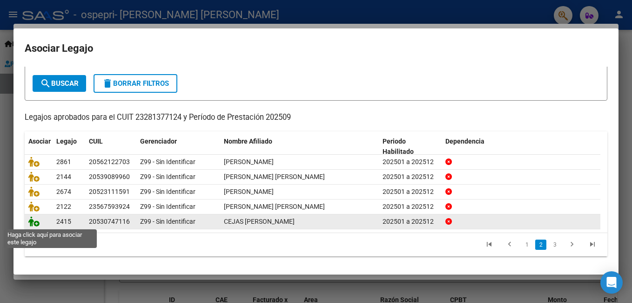
click at [39, 222] on icon at bounding box center [33, 221] width 11 height 10
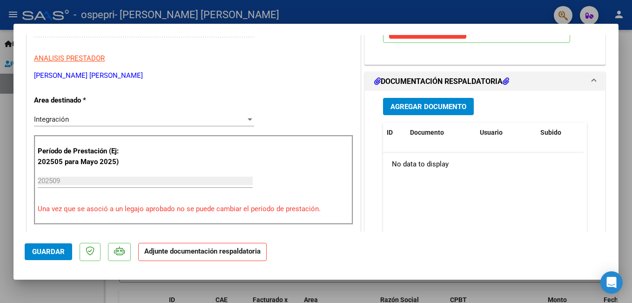
scroll to position [202, 0]
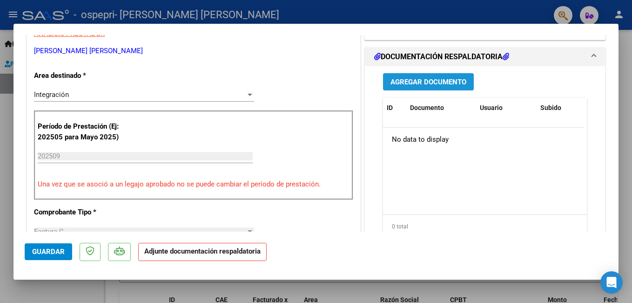
click at [433, 78] on span "Agregar Documento" at bounding box center [429, 82] width 76 height 8
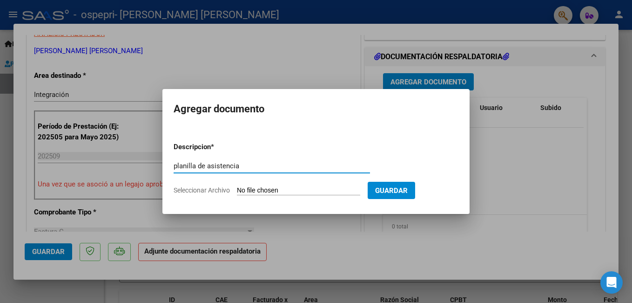
type input "planilla de asistencia"
click at [283, 188] on input "Seleccionar Archivo" at bounding box center [298, 190] width 123 height 9
type input "C:\fakepath\septiembre 25 leandro .pdf"
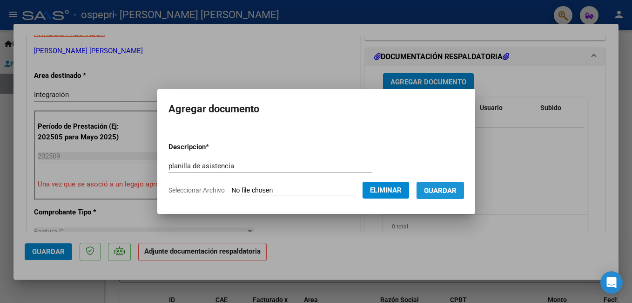
click at [438, 193] on span "Guardar" at bounding box center [440, 190] width 33 height 8
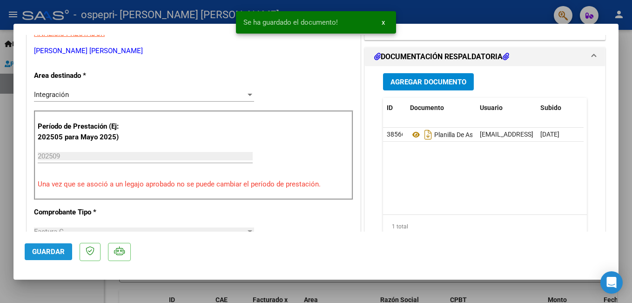
click at [47, 253] on span "Guardar" at bounding box center [48, 251] width 33 height 8
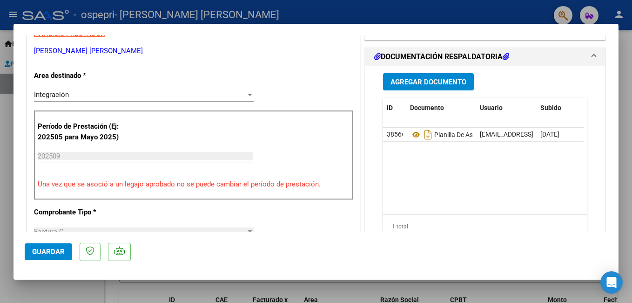
click at [629, 112] on div at bounding box center [316, 151] width 632 height 303
type input "$ 0,00"
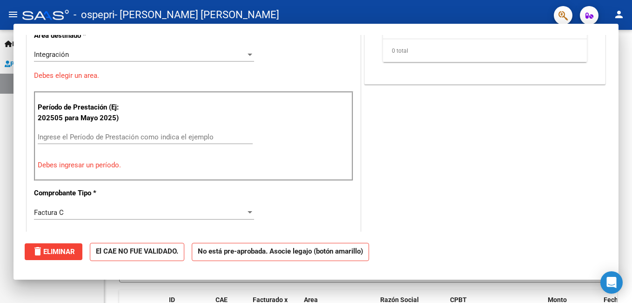
scroll to position [162, 0]
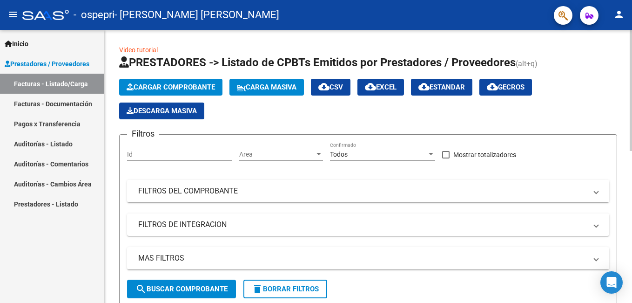
click at [184, 83] on span "Cargar Comprobante" at bounding box center [171, 87] width 88 height 8
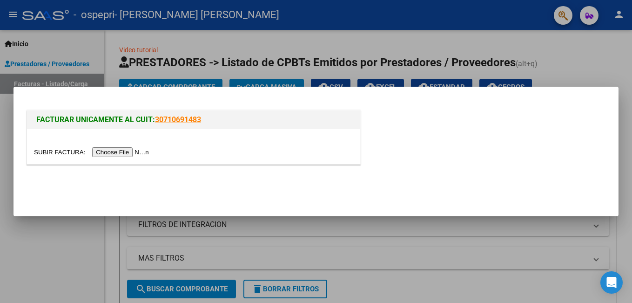
click at [117, 151] on input "file" at bounding box center [93, 152] width 118 height 10
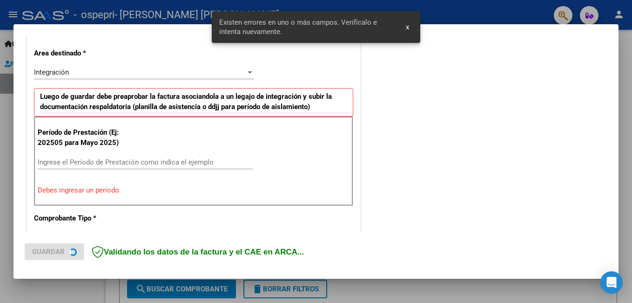
scroll to position [209, 0]
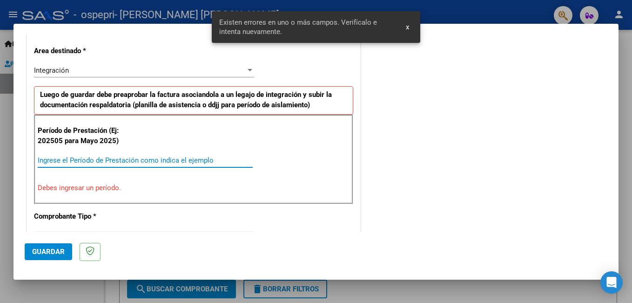
click at [122, 160] on input "Ingrese el Período de Prestación como indica el ejemplo" at bounding box center [145, 160] width 215 height 8
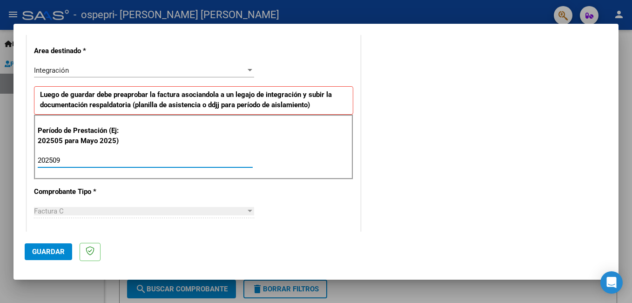
type input "202509"
click at [50, 250] on span "Guardar" at bounding box center [48, 251] width 33 height 8
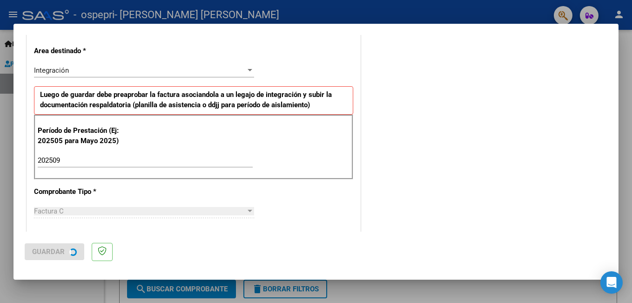
scroll to position [0, 0]
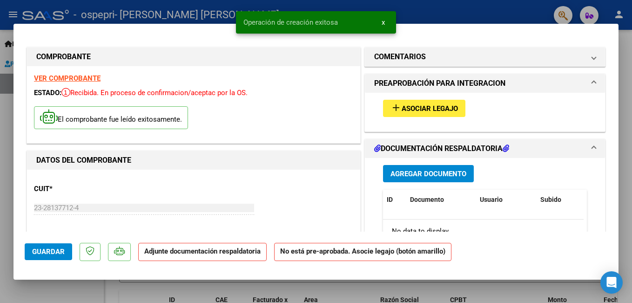
click at [439, 112] on span "Asociar Legajo" at bounding box center [430, 108] width 56 height 8
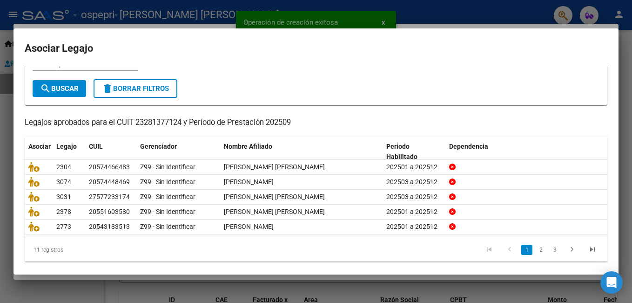
scroll to position [48, 0]
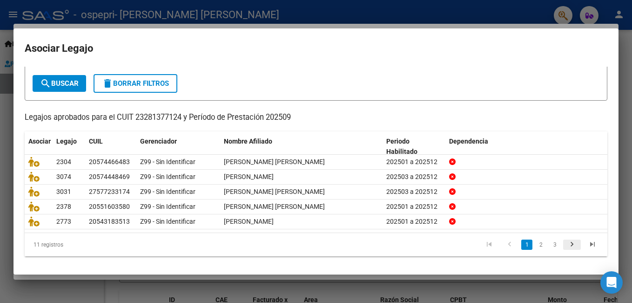
click at [566, 243] on icon "go to next page" at bounding box center [572, 245] width 12 height 11
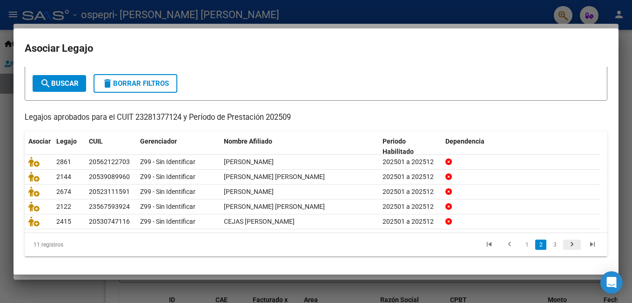
click at [566, 243] on icon "go to next page" at bounding box center [572, 245] width 12 height 11
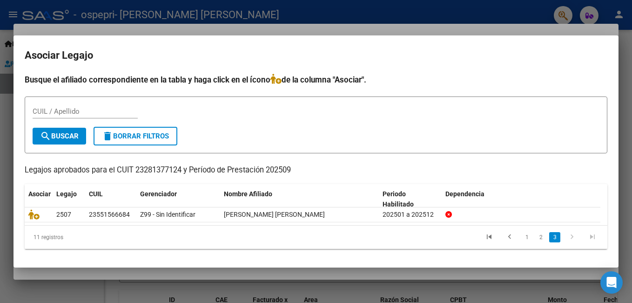
scroll to position [0, 0]
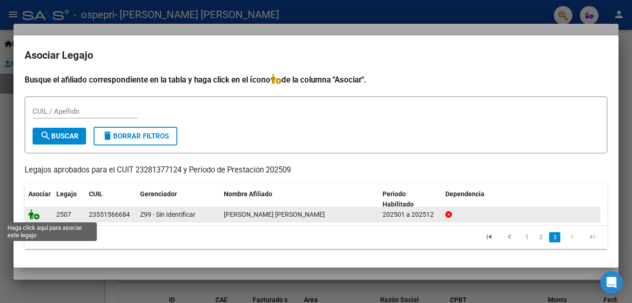
click at [33, 212] on icon at bounding box center [33, 214] width 11 height 10
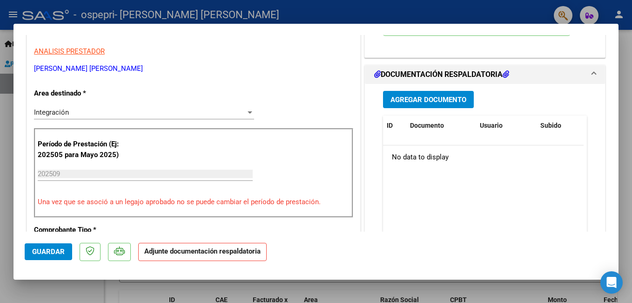
scroll to position [177, 0]
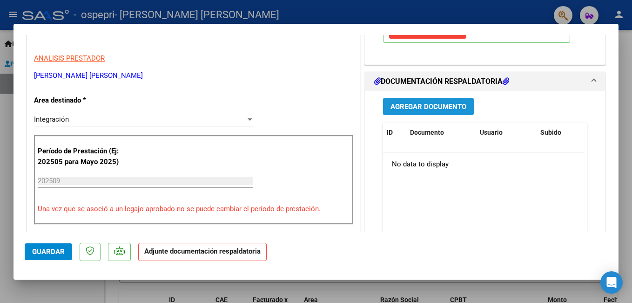
click at [419, 107] on span "Agregar Documento" at bounding box center [429, 106] width 76 height 8
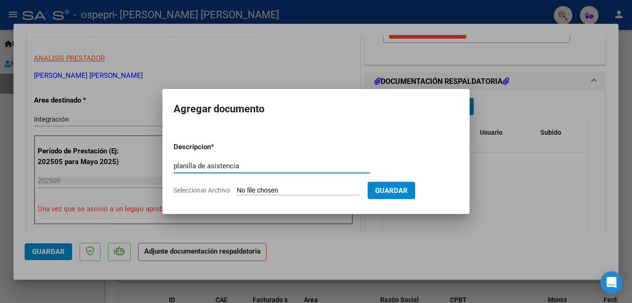
type input "planilla de asistencia"
click at [276, 186] on input "Seleccionar Archivo" at bounding box center [298, 190] width 123 height 9
type input "C:\fakepath\septiembre 25 jazmin.pdf"
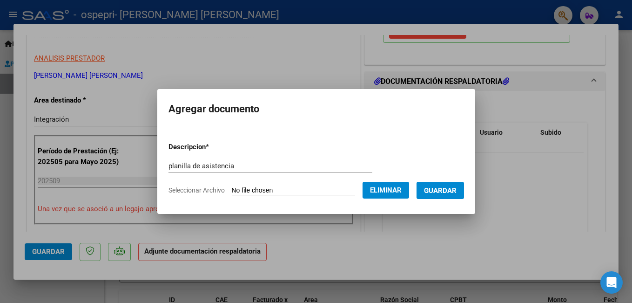
click at [449, 192] on span "Guardar" at bounding box center [440, 190] width 33 height 8
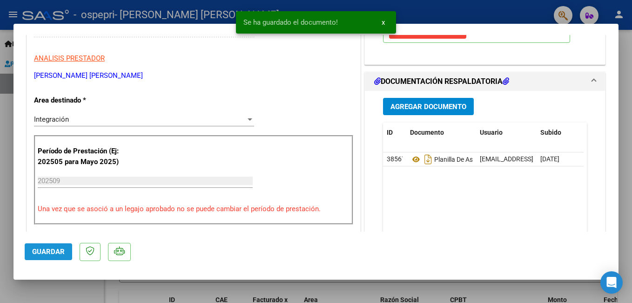
click at [47, 254] on span "Guardar" at bounding box center [48, 251] width 33 height 8
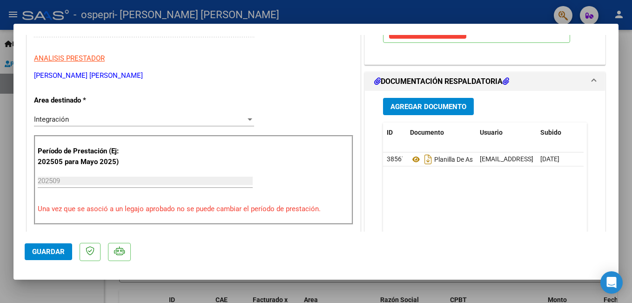
click at [625, 105] on div at bounding box center [316, 151] width 632 height 303
type input "$ 0,00"
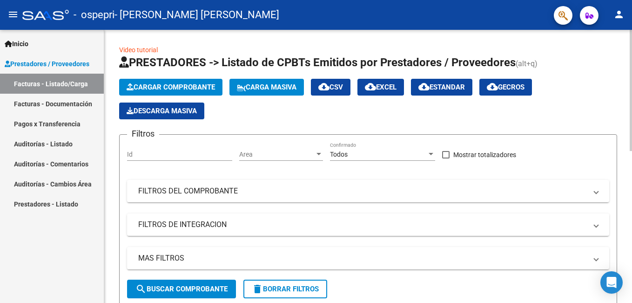
click at [204, 88] on span "Cargar Comprobante" at bounding box center [171, 87] width 88 height 8
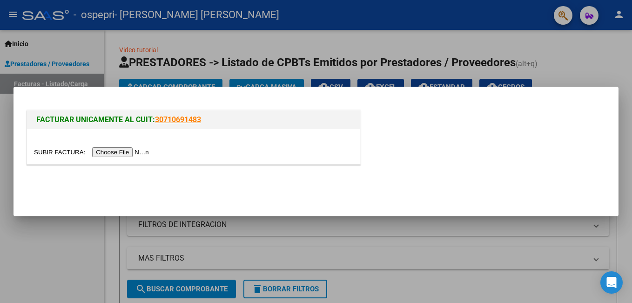
click at [117, 152] on input "file" at bounding box center [93, 152] width 118 height 10
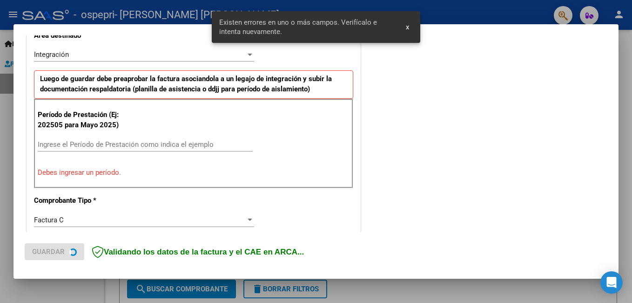
scroll to position [226, 0]
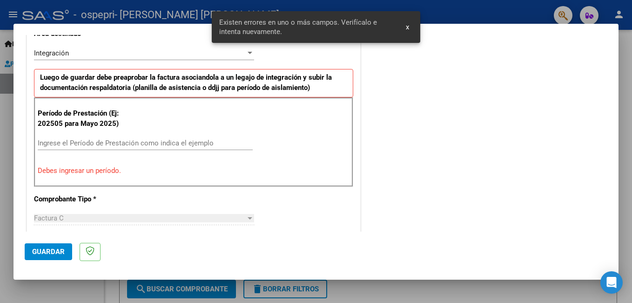
click at [128, 136] on div "Ingrese el Período de Prestación como indica el ejemplo" at bounding box center [145, 143] width 215 height 14
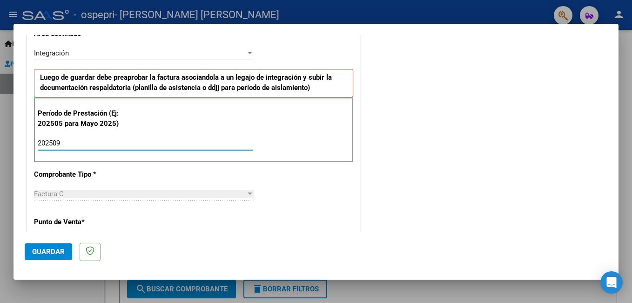
type input "202509"
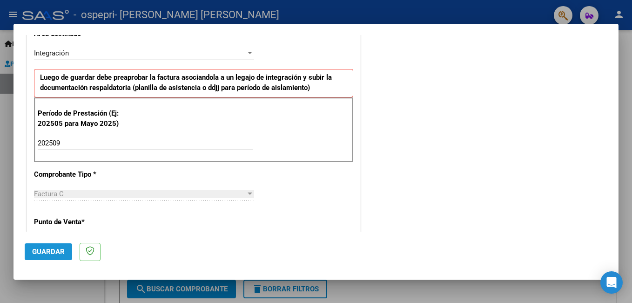
click at [54, 249] on span "Guardar" at bounding box center [48, 251] width 33 height 8
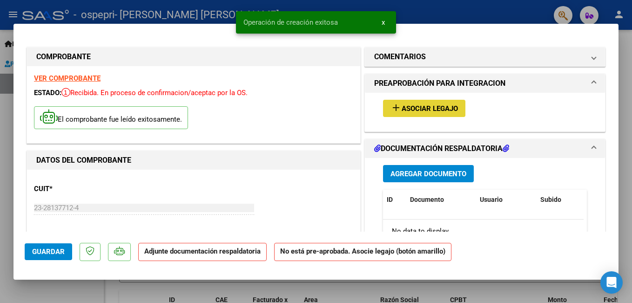
click at [432, 107] on span "Asociar Legajo" at bounding box center [430, 108] width 56 height 8
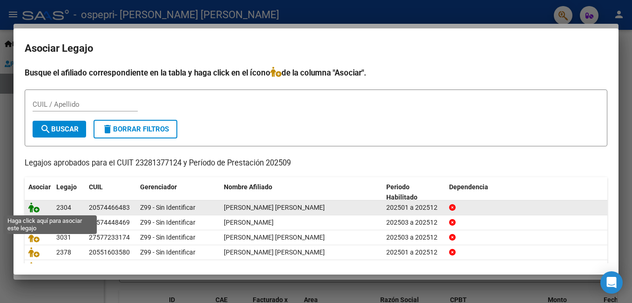
click at [31, 209] on icon at bounding box center [33, 207] width 11 height 10
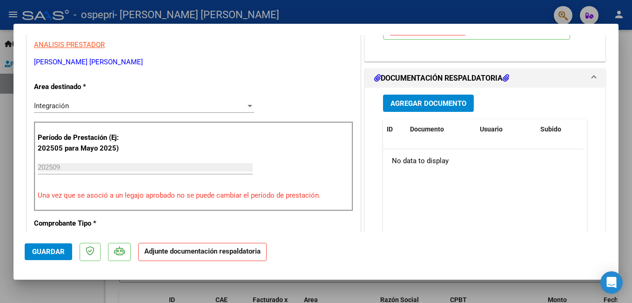
scroll to position [193, 0]
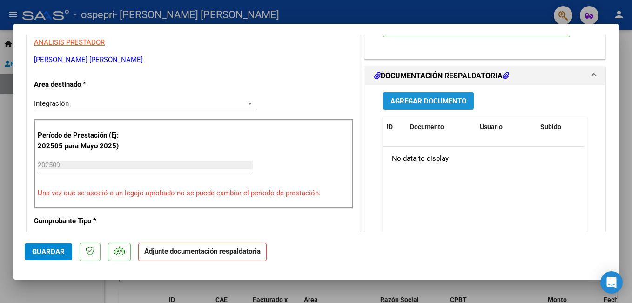
click at [451, 104] on span "Agregar Documento" at bounding box center [429, 101] width 76 height 8
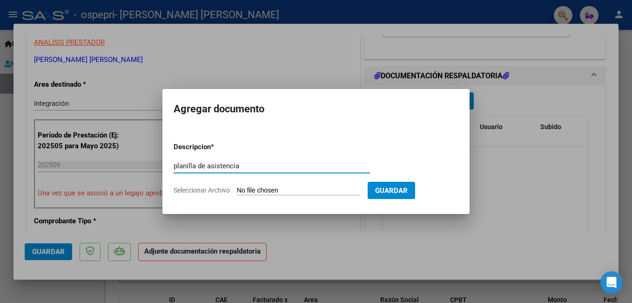
type input "planilla de asistencia"
click at [263, 186] on input "Seleccionar Archivo" at bounding box center [298, 190] width 123 height 9
type input "C:\fakepath\septiembre 25 dante.pdf"
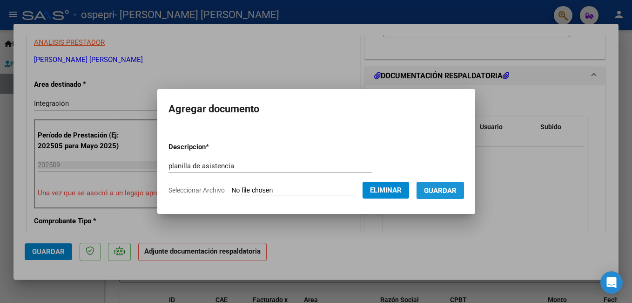
click at [451, 189] on span "Guardar" at bounding box center [440, 190] width 33 height 8
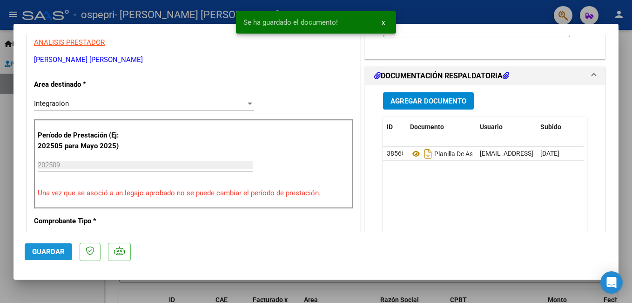
click at [47, 255] on span "Guardar" at bounding box center [48, 251] width 33 height 8
click at [628, 170] on div at bounding box center [316, 151] width 632 height 303
type input "$ 0,00"
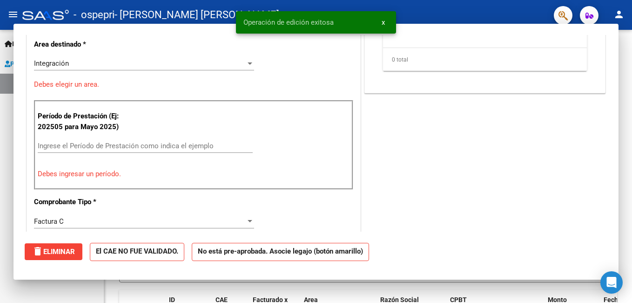
scroll to position [153, 0]
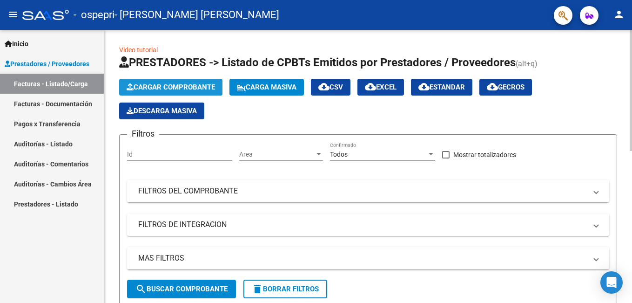
click at [180, 88] on span "Cargar Comprobante" at bounding box center [171, 87] width 88 height 8
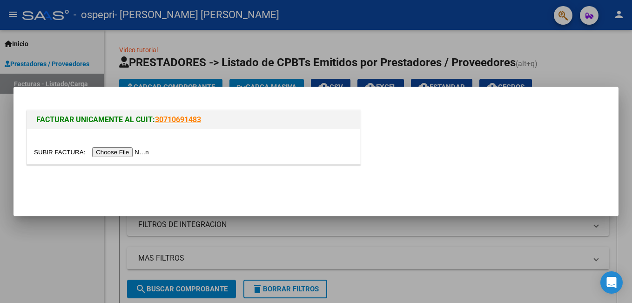
click at [124, 150] on input "file" at bounding box center [93, 152] width 118 height 10
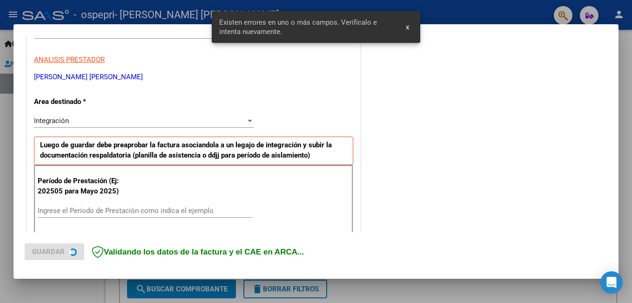
scroll to position [209, 0]
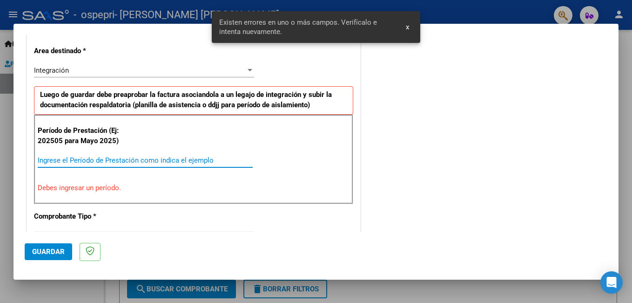
click at [115, 158] on input "Ingrese el Período de Prestación como indica el ejemplo" at bounding box center [145, 160] width 215 height 8
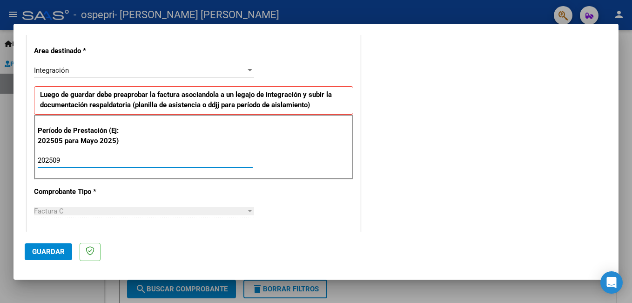
type input "202509"
click at [44, 253] on span "Guardar" at bounding box center [48, 251] width 33 height 8
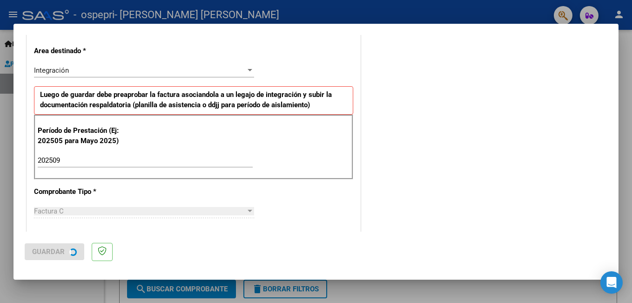
scroll to position [0, 0]
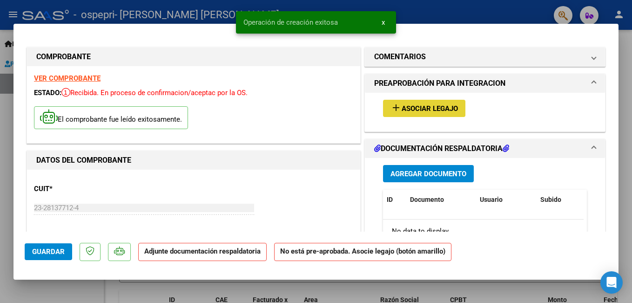
click at [438, 108] on span "Asociar Legajo" at bounding box center [430, 108] width 56 height 8
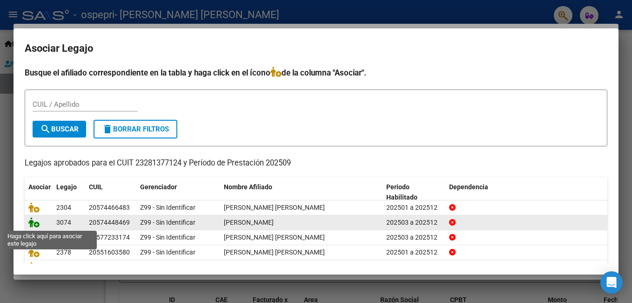
click at [34, 223] on icon at bounding box center [33, 222] width 11 height 10
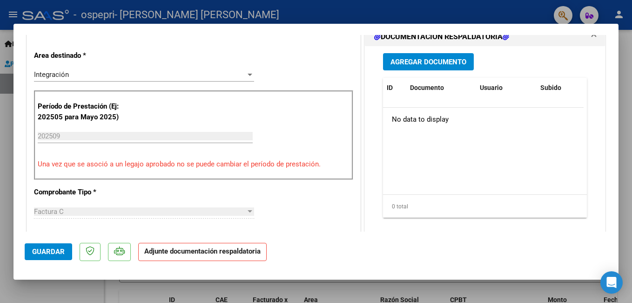
scroll to position [231, 0]
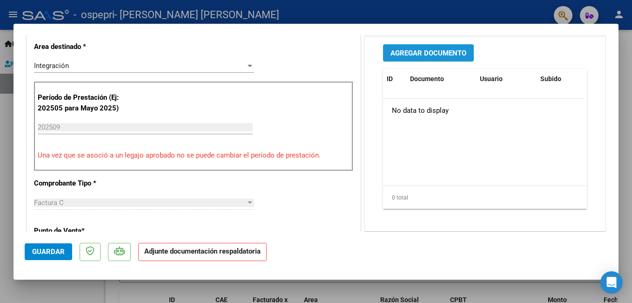
click at [444, 54] on span "Agregar Documento" at bounding box center [429, 53] width 76 height 8
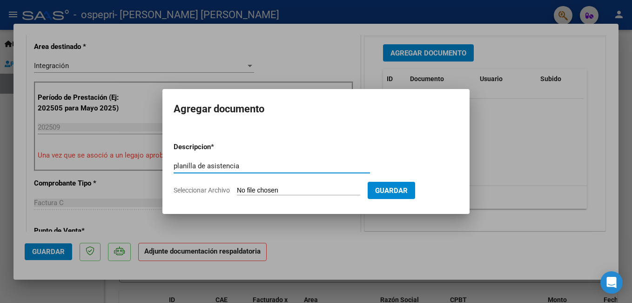
type input "planilla de asistencia"
click at [272, 190] on input "Seleccionar Archivo" at bounding box center [298, 190] width 123 height 9
type input "C:\fakepath\septiembre 25 adrian.pdf"
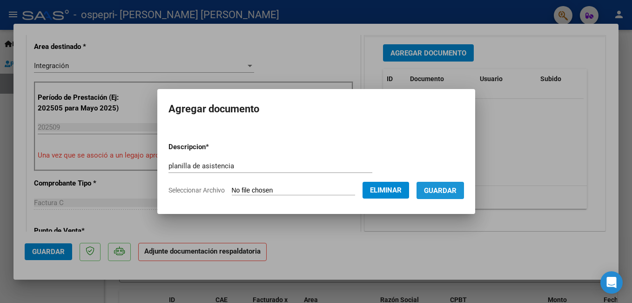
click at [441, 190] on span "Guardar" at bounding box center [440, 190] width 33 height 8
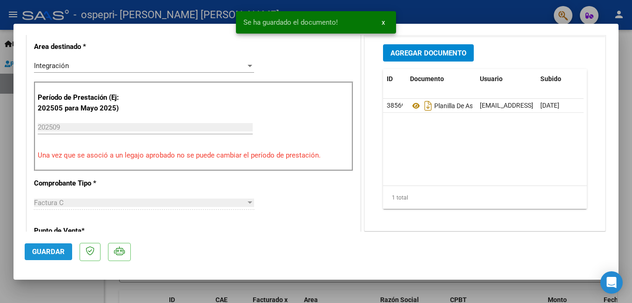
click at [47, 253] on span "Guardar" at bounding box center [48, 251] width 33 height 8
click at [625, 101] on div at bounding box center [316, 151] width 632 height 303
type input "$ 0,00"
